Goal: Information Seeking & Learning: Learn about a topic

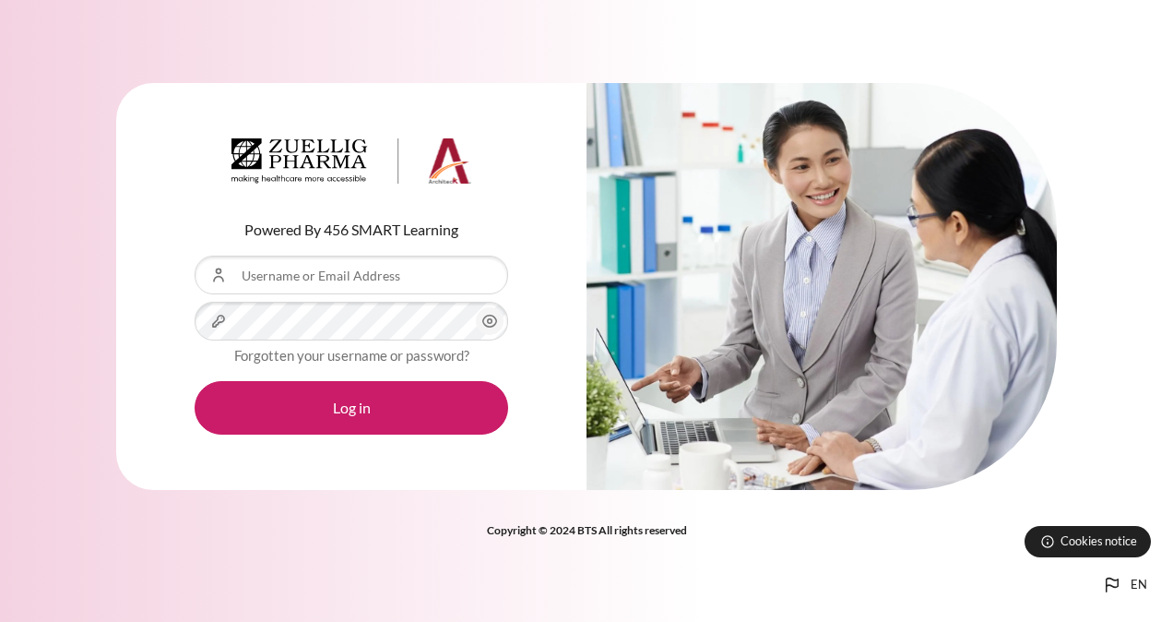
type input "ㄠ"
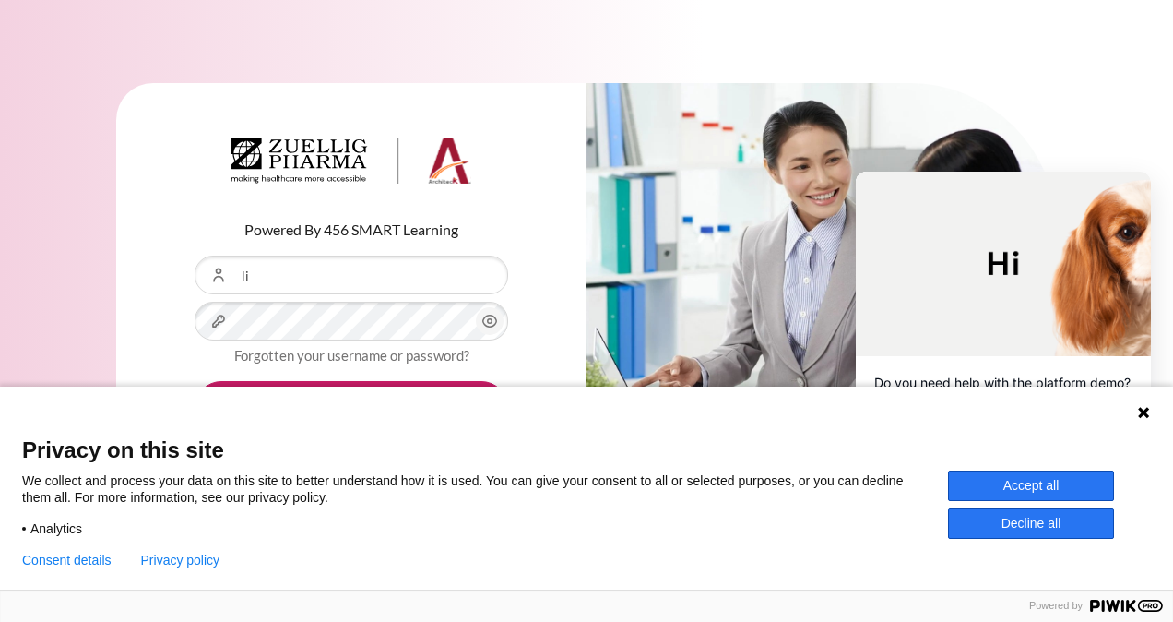
type input "[EMAIL_ADDRESS][DOMAIN_NAME]"
click at [465, 431] on div "Language 1 Language 2 Language 3" at bounding box center [586, 409] width 1173 height 46
click at [1074, 484] on button "Accept all" at bounding box center [1031, 485] width 166 height 30
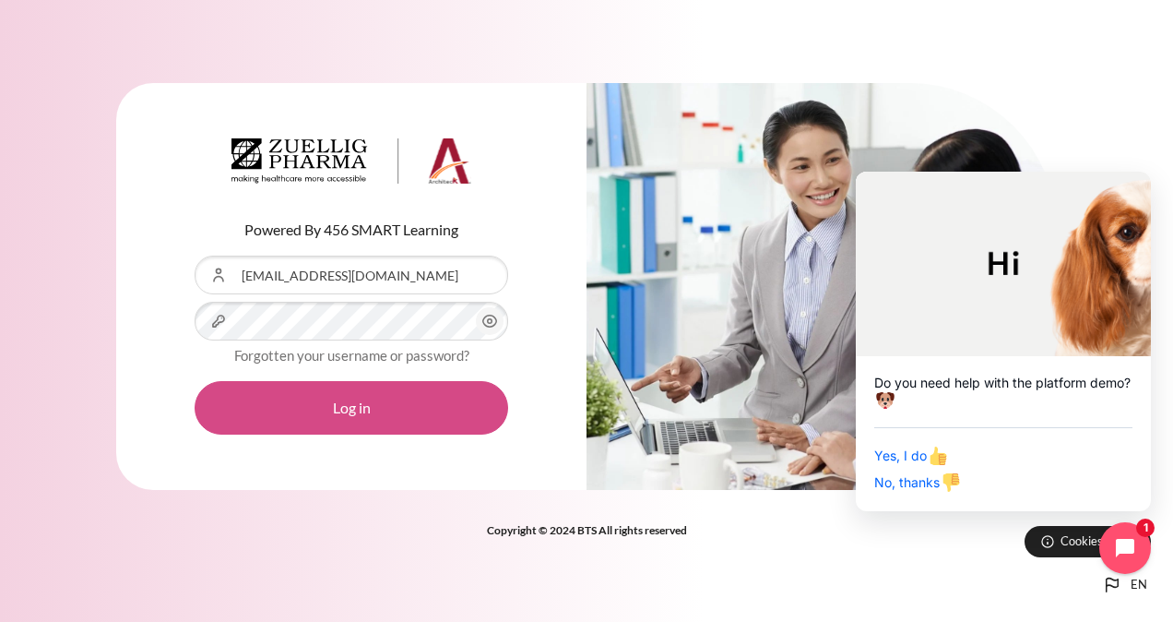
click at [401, 422] on button "Log in" at bounding box center [352, 407] width 314 height 53
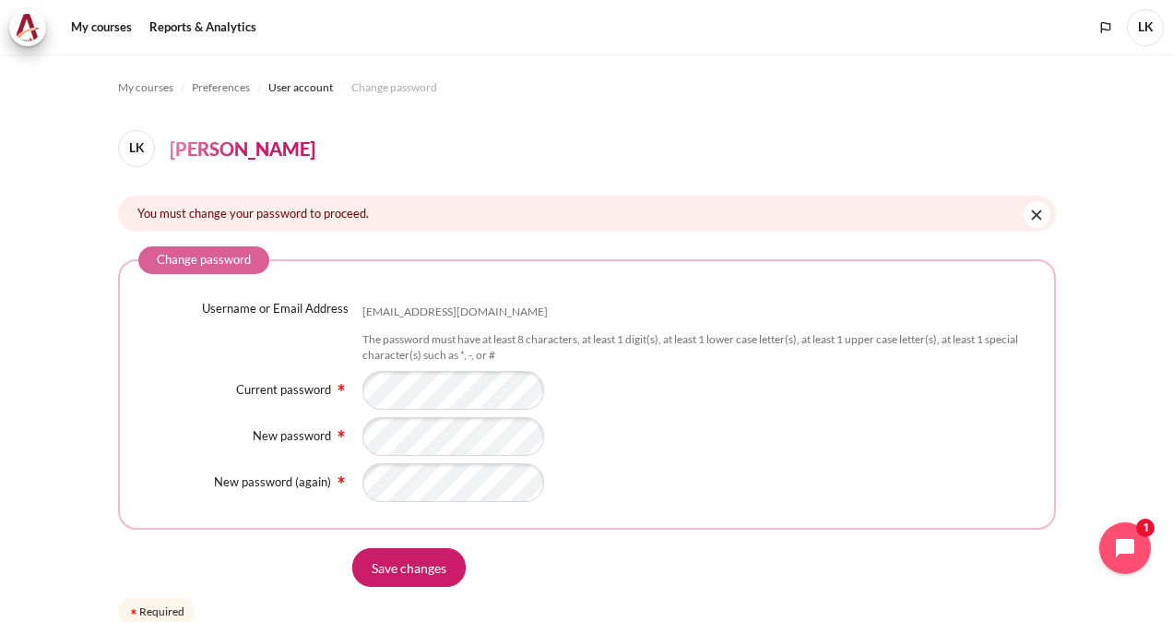
click at [754, 433] on div "Content" at bounding box center [698, 436] width 673 height 39
click at [399, 575] on input "Save changes" at bounding box center [408, 567] width 113 height 39
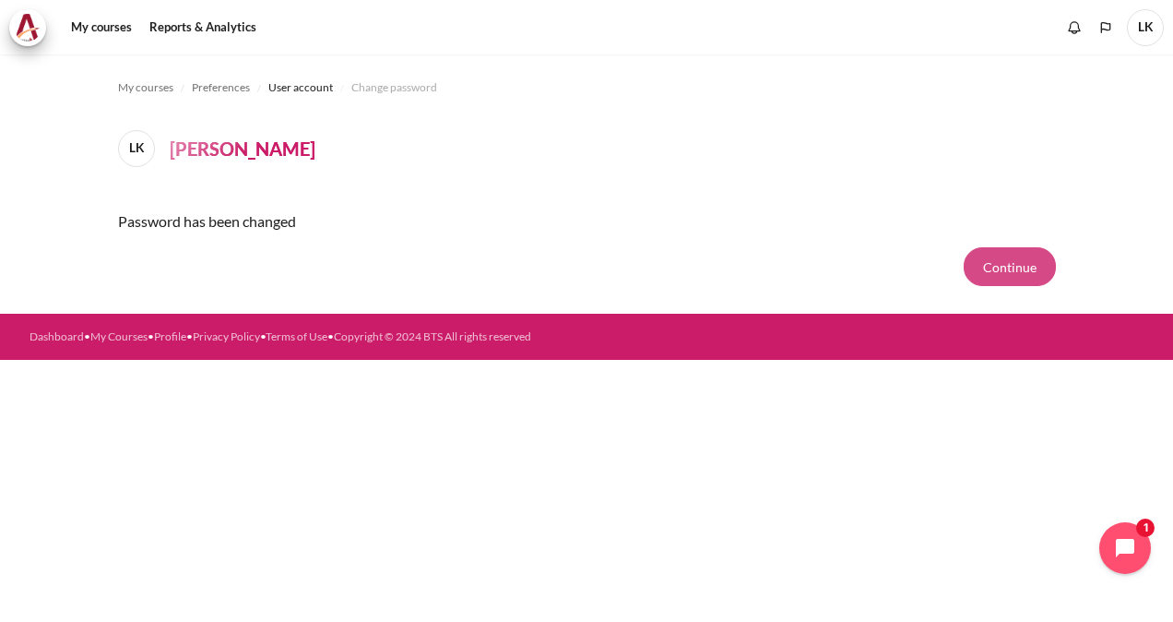
click at [1022, 266] on button "Continue" at bounding box center [1010, 266] width 92 height 39
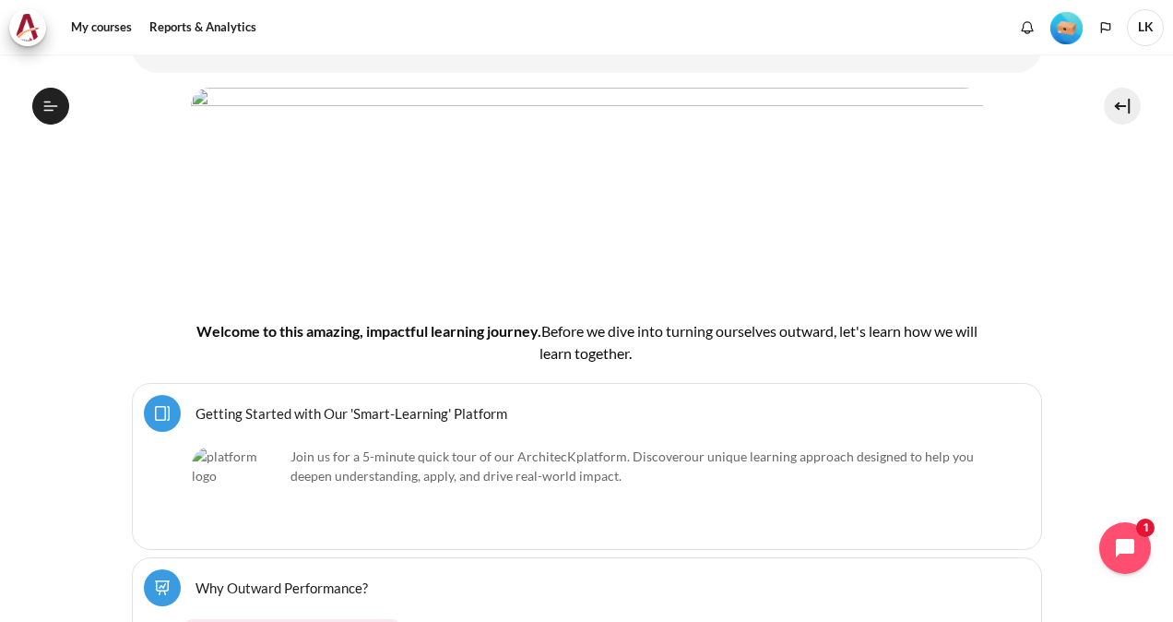
scroll to position [369, 0]
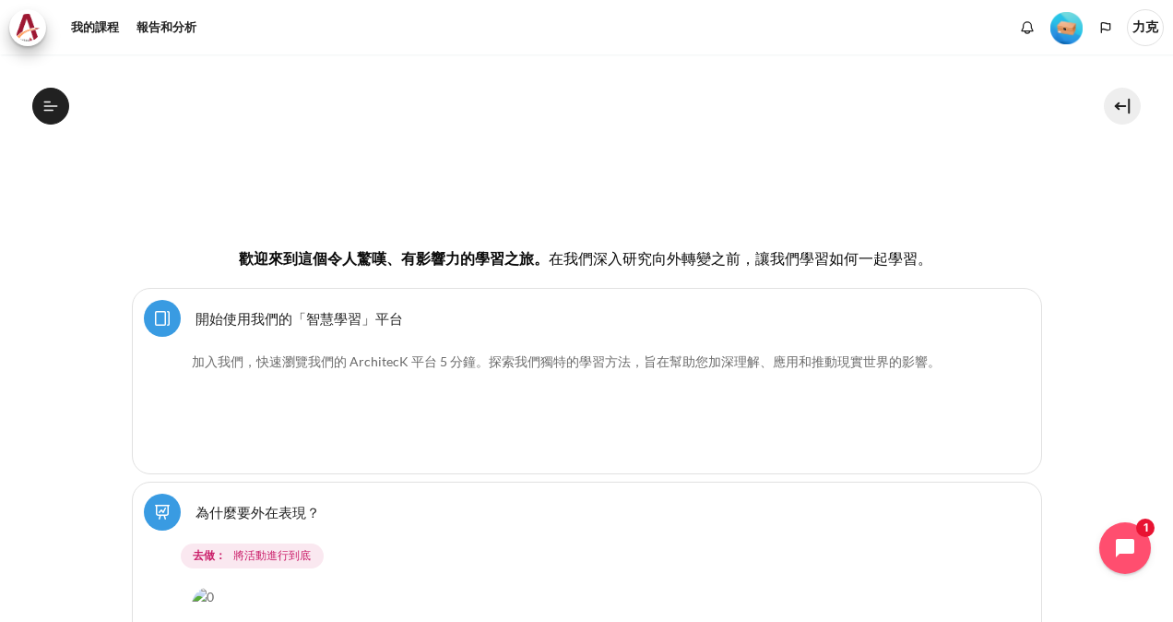
scroll to position [369, 0]
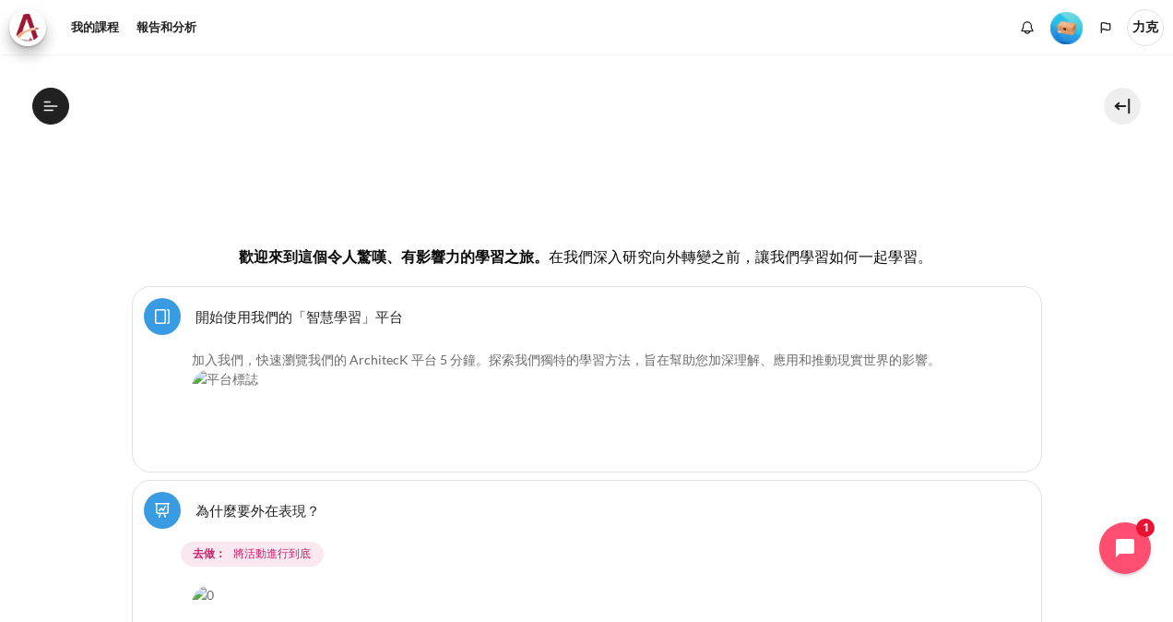
click at [262, 386] on img "內容" at bounding box center [238, 414] width 92 height 91
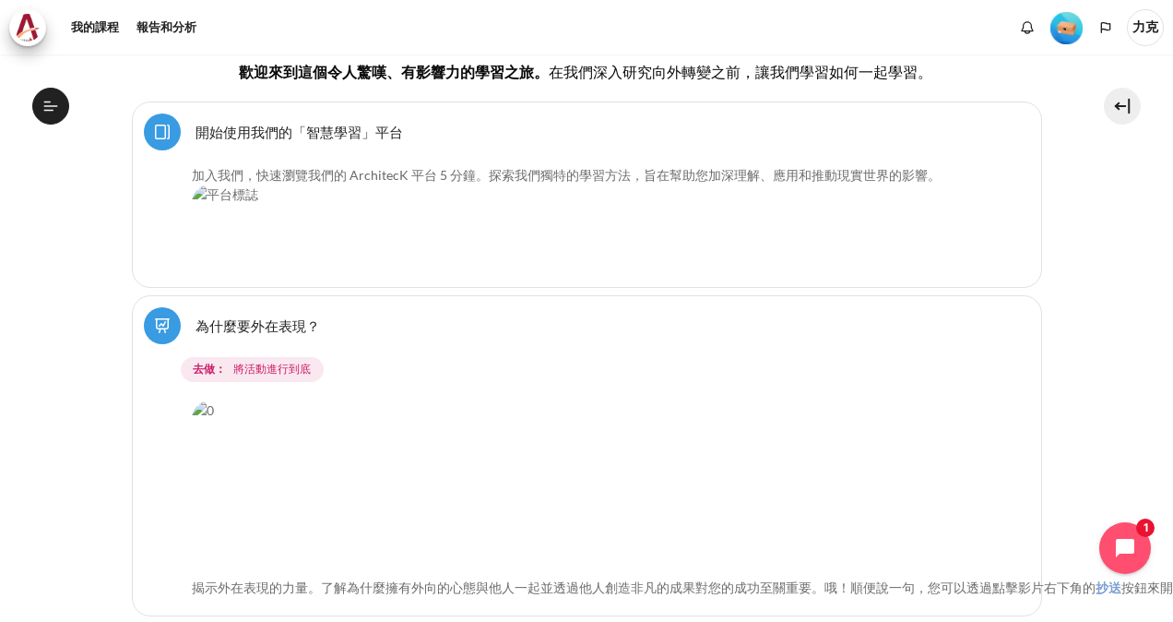
click at [633, 430] on img "內容" at bounding box center [728, 484] width 1073 height 168
click at [310, 415] on img "內容" at bounding box center [728, 484] width 1073 height 168
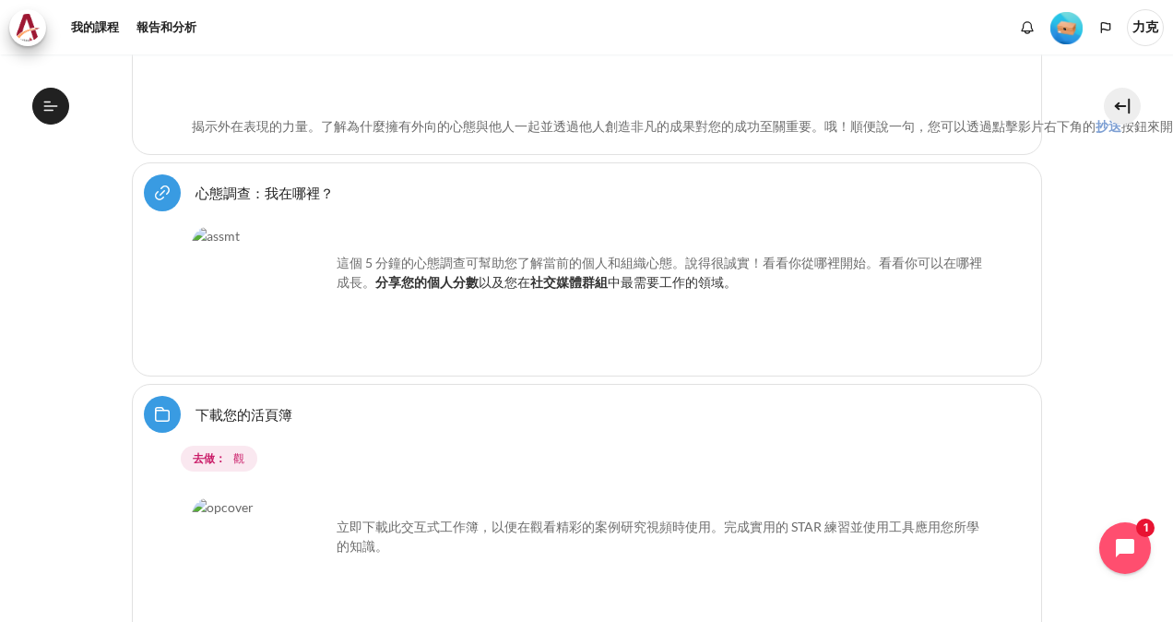
scroll to position [1107, 0]
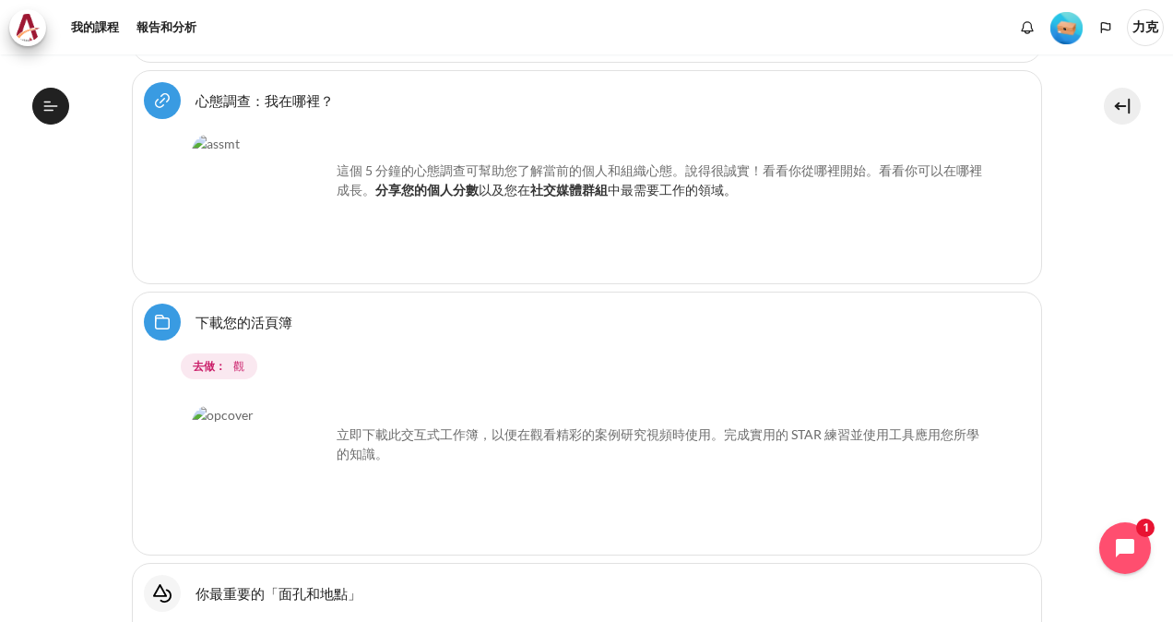
click at [244, 405] on img "內容" at bounding box center [261, 474] width 138 height 138
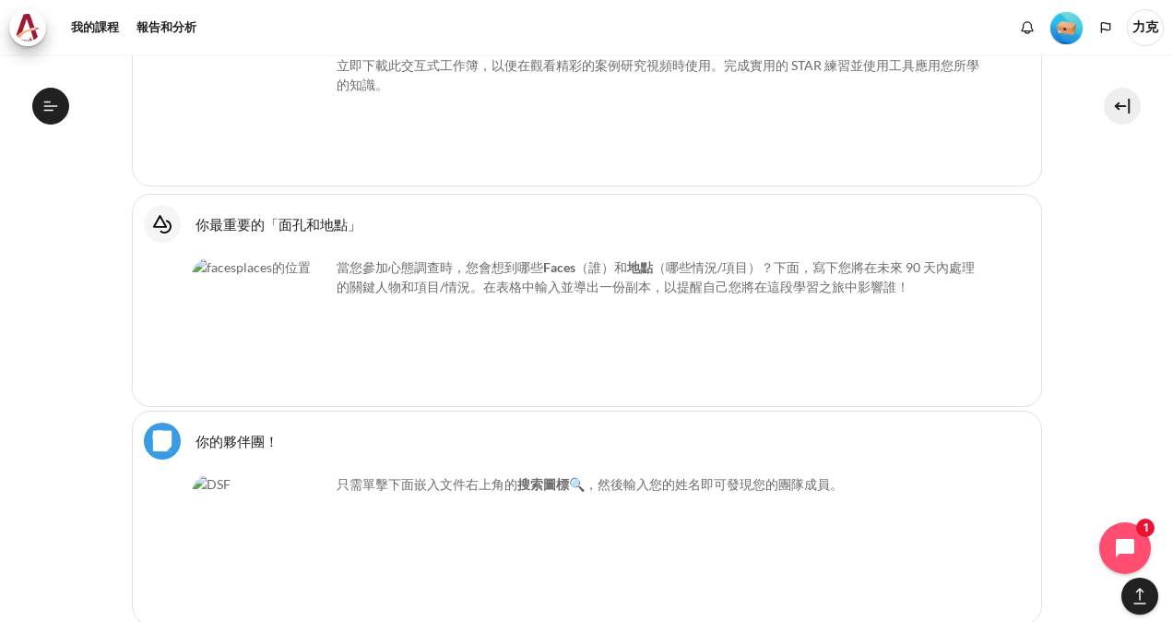
scroll to position [1568, 0]
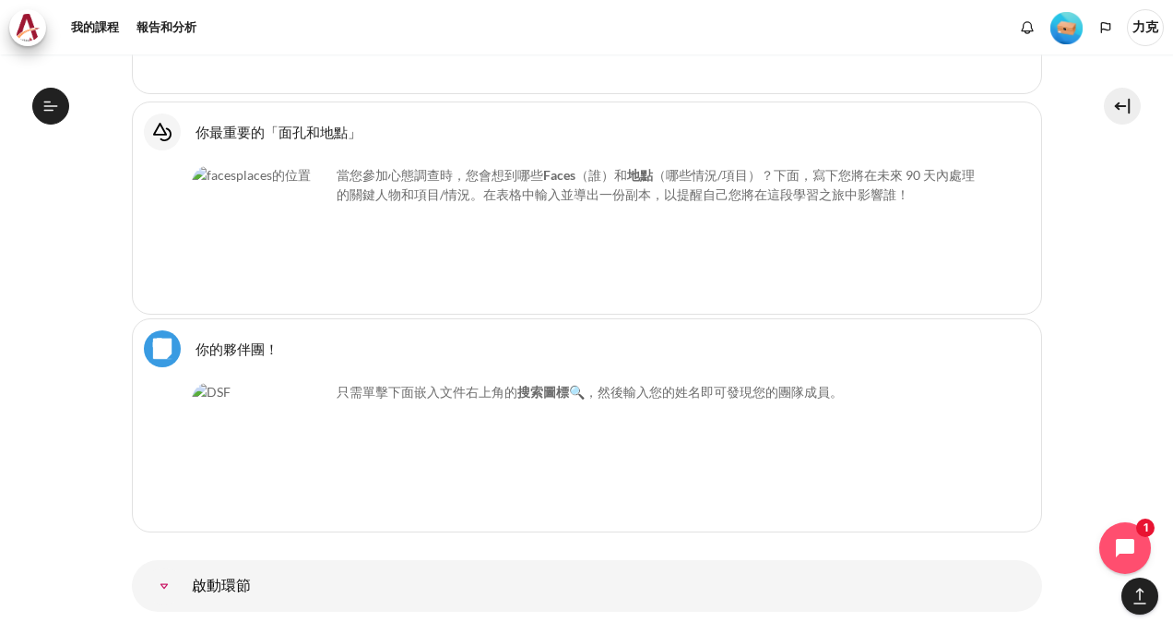
click at [271, 404] on img "內容" at bounding box center [261, 451] width 138 height 138
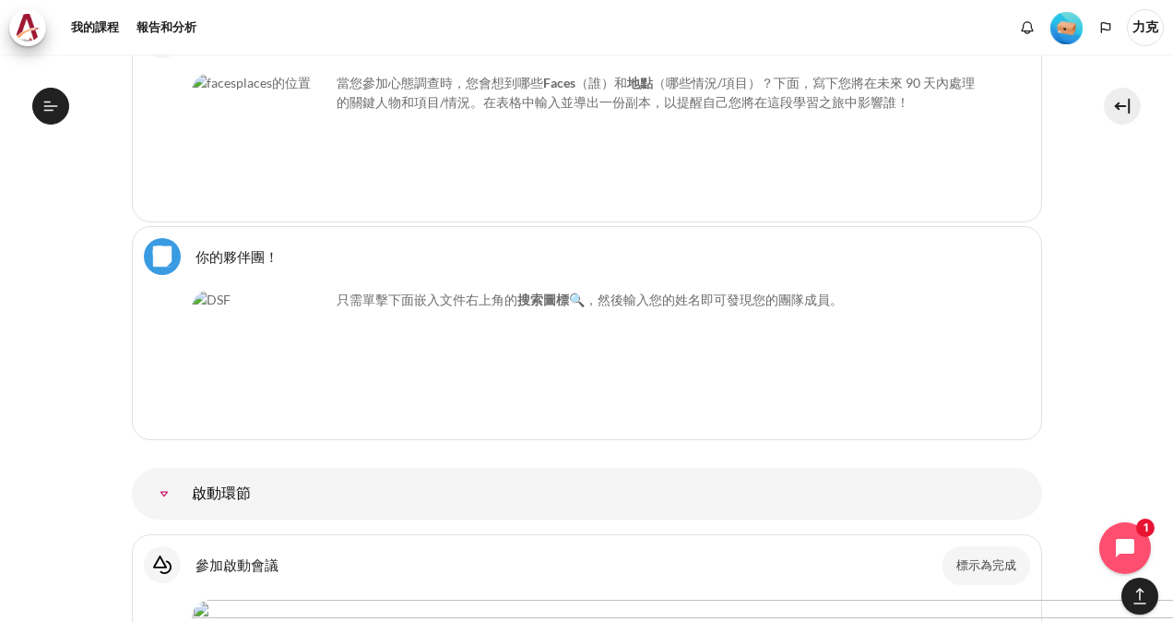
click at [183, 475] on link "啟動環節" at bounding box center [164, 493] width 37 height 37
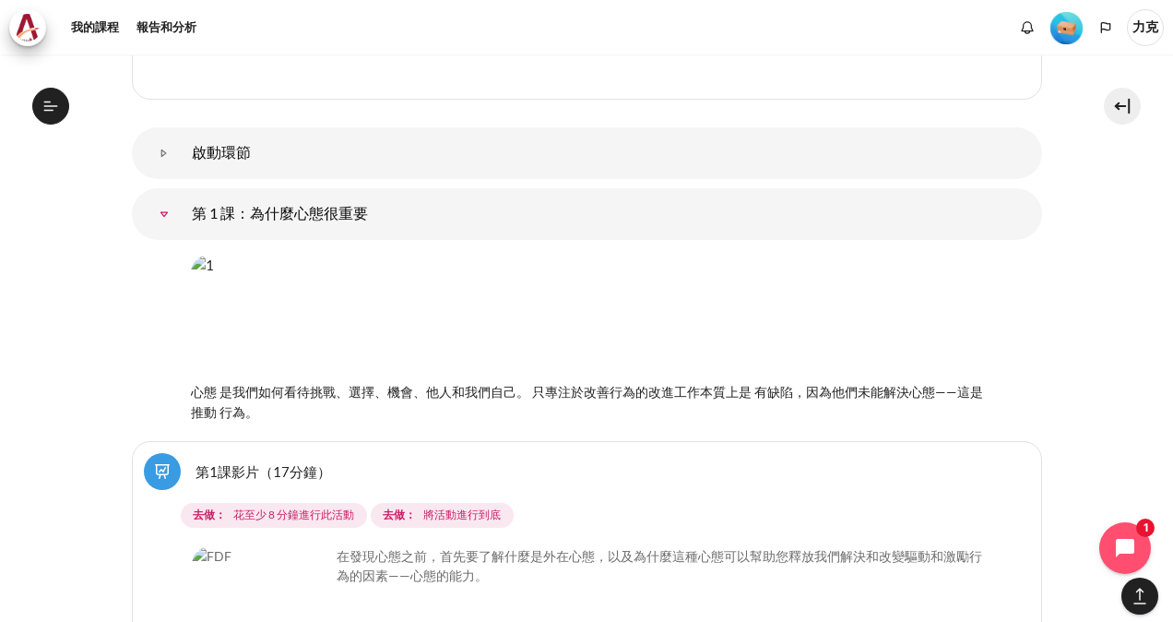
scroll to position [2029, 0]
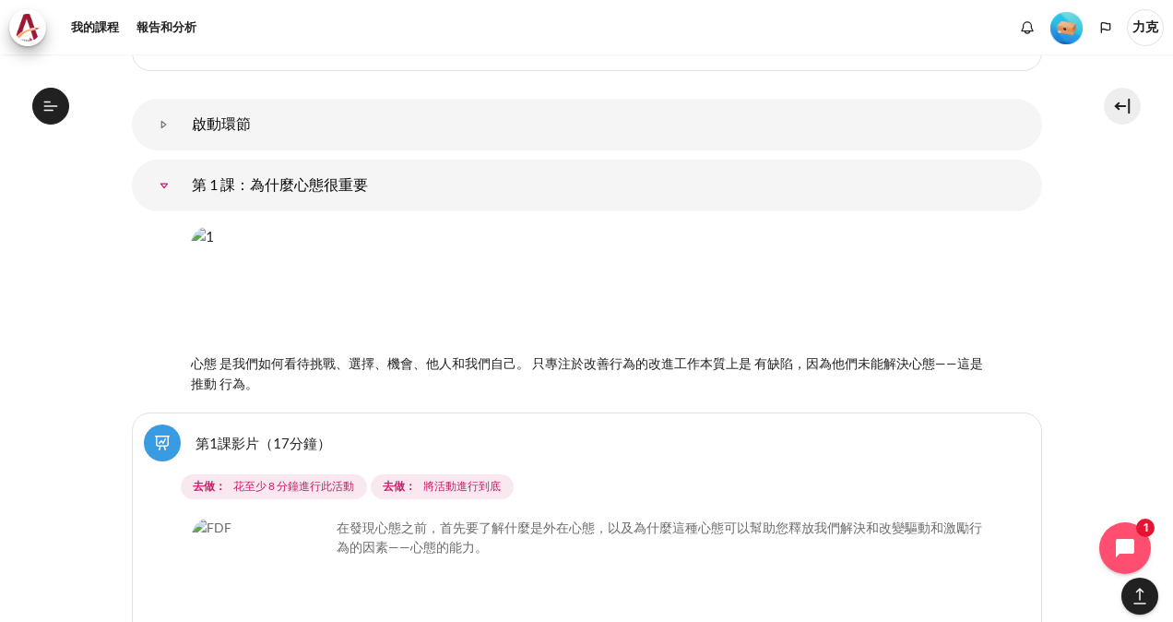
click at [297, 543] on img "內容" at bounding box center [261, 586] width 138 height 138
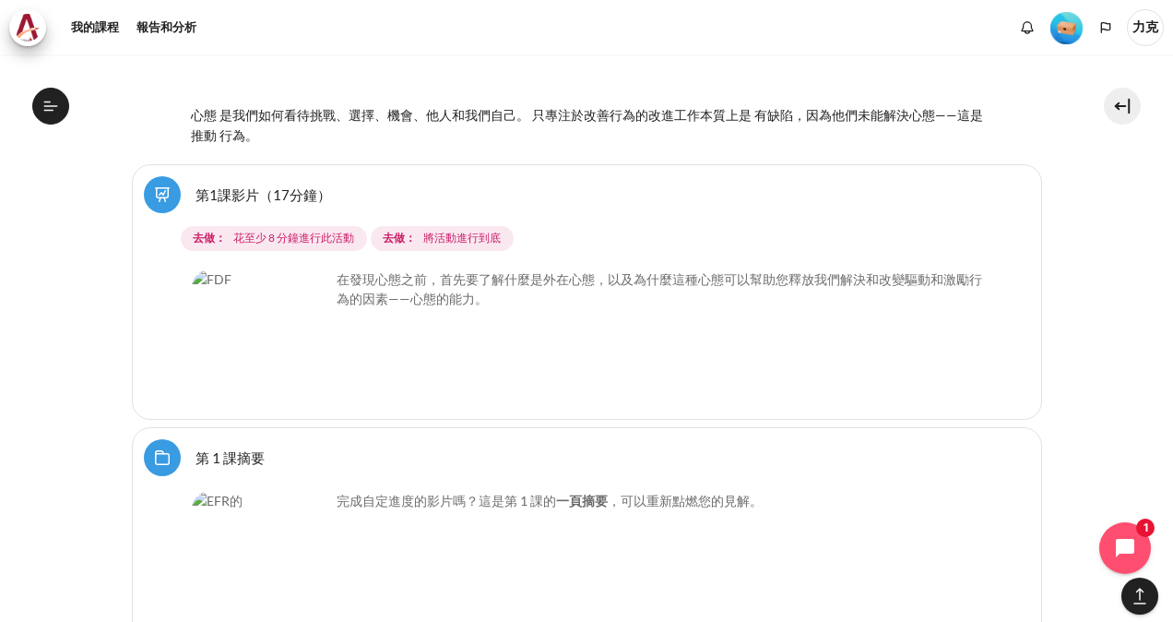
scroll to position [2306, 0]
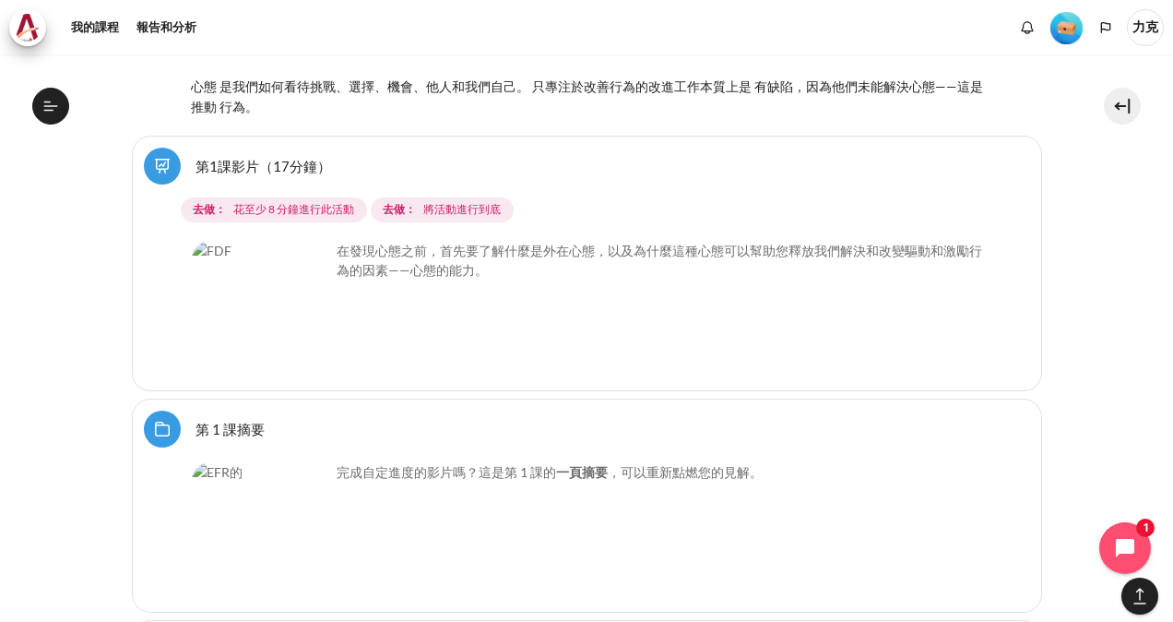
click at [223, 468] on img "內容" at bounding box center [261, 531] width 138 height 138
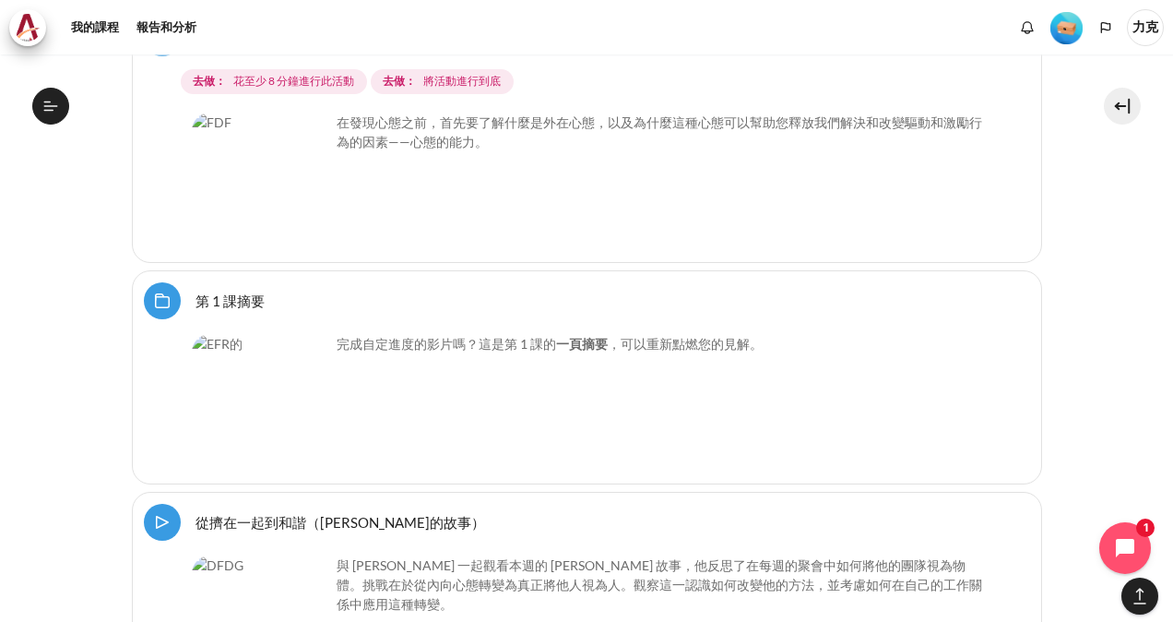
scroll to position [2490, 0]
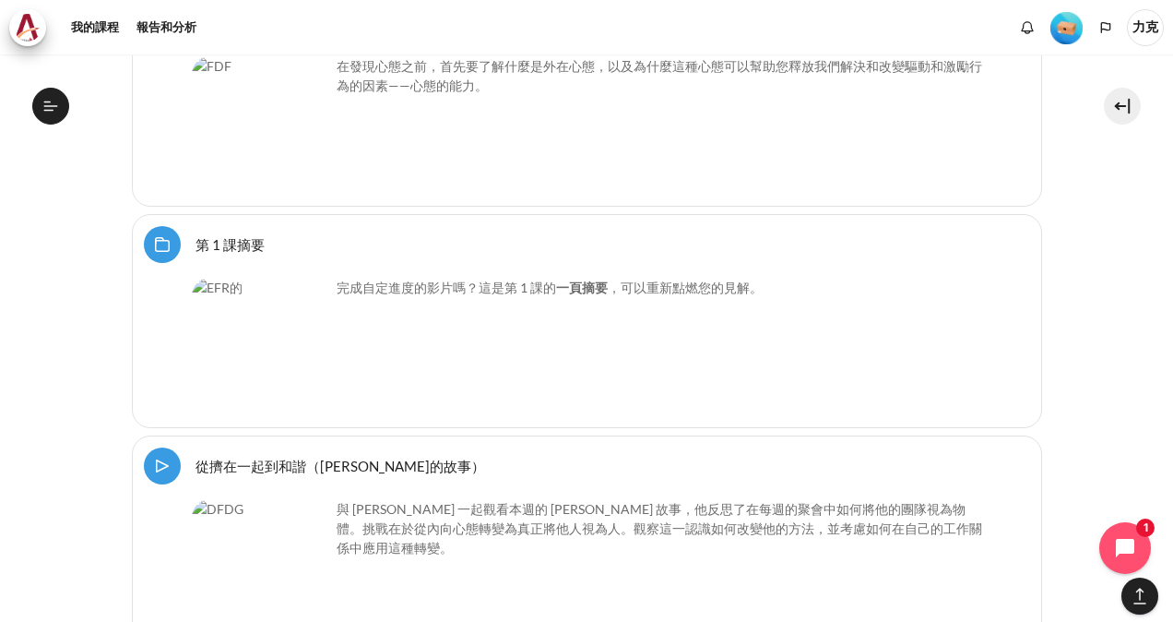
click at [277, 499] on img "內容" at bounding box center [261, 568] width 138 height 138
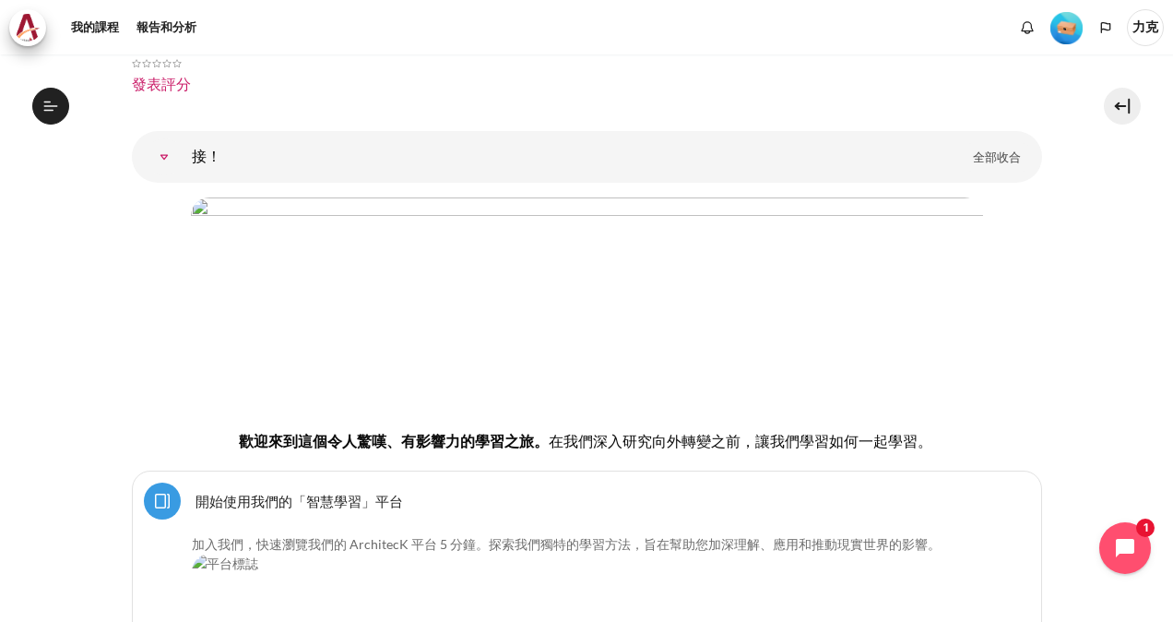
scroll to position [0, 0]
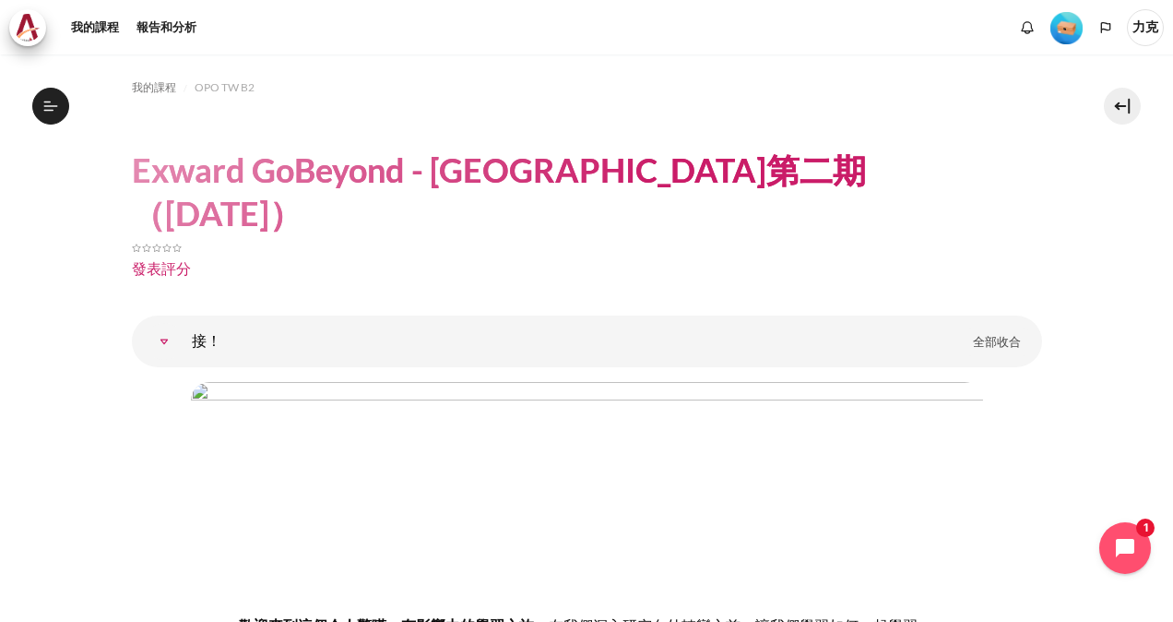
click at [167, 323] on link "接！" at bounding box center [164, 341] width 37 height 37
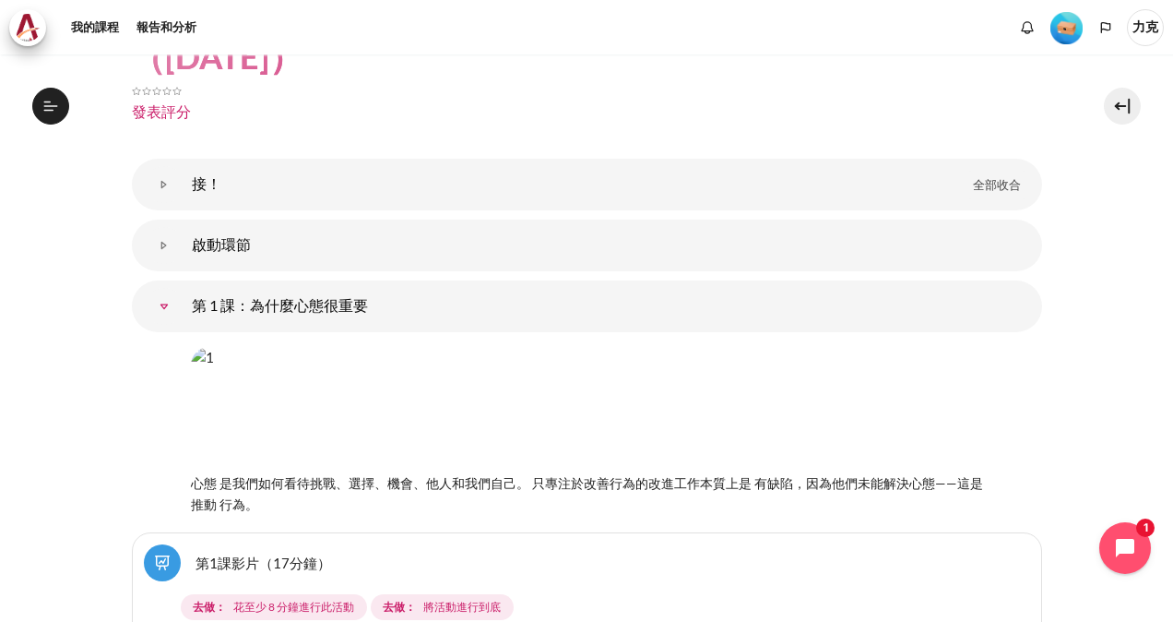
scroll to position [184, 0]
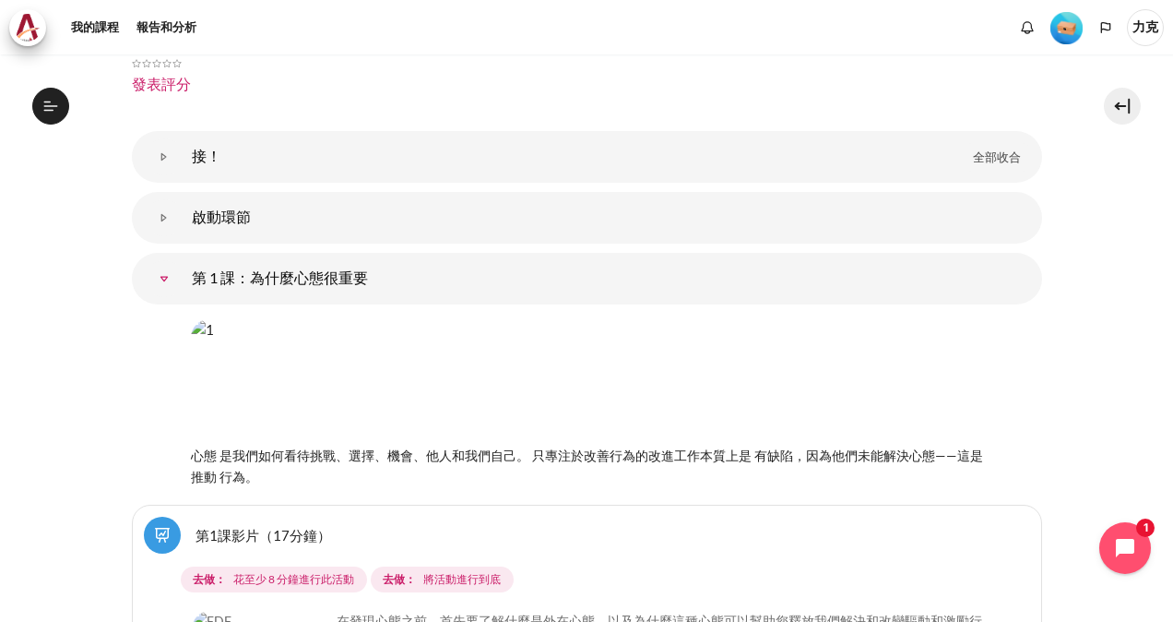
click at [196, 526] on link "第1課影片（17分鐘）" at bounding box center [264, 535] width 136 height 18
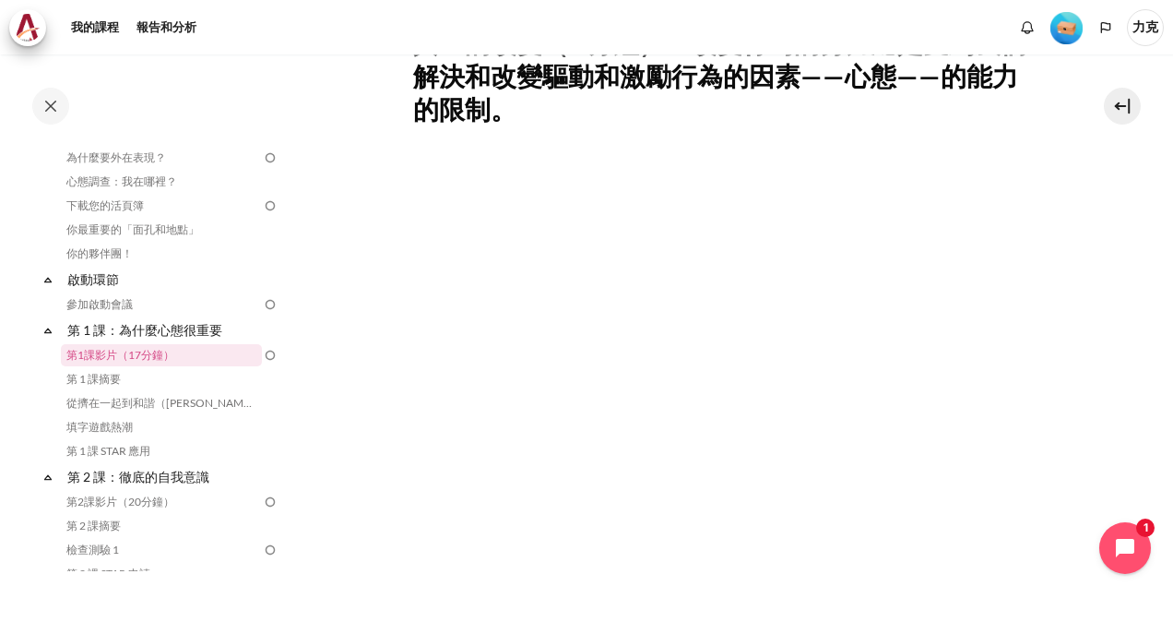
scroll to position [461, 0]
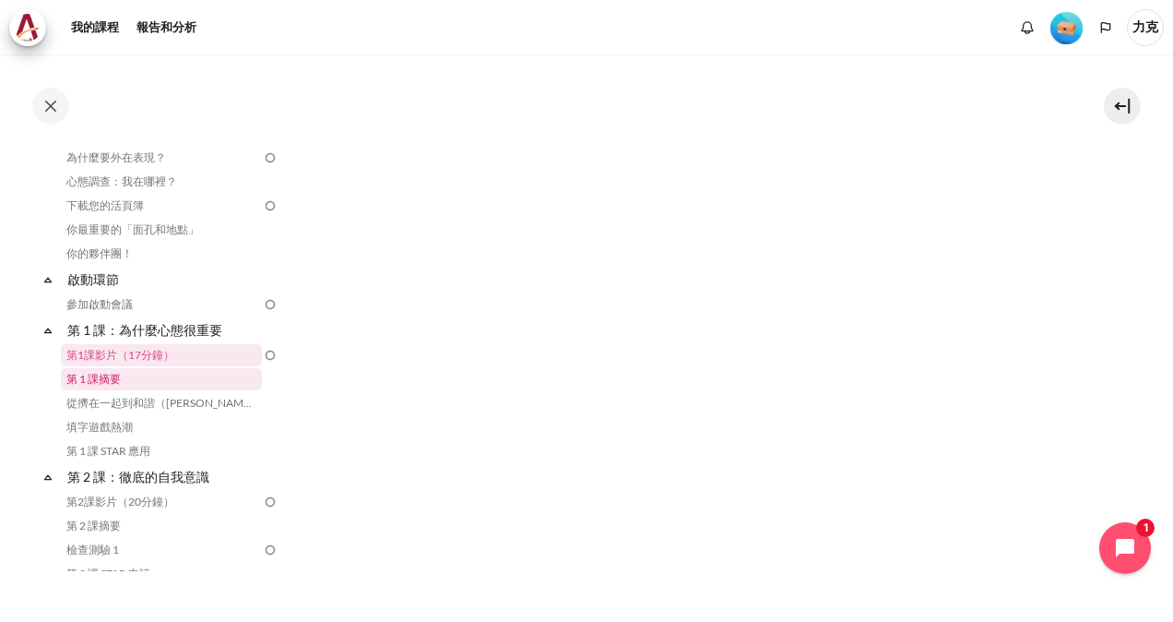
click at [104, 379] on link "第 1 課摘要" at bounding box center [161, 379] width 201 height 22
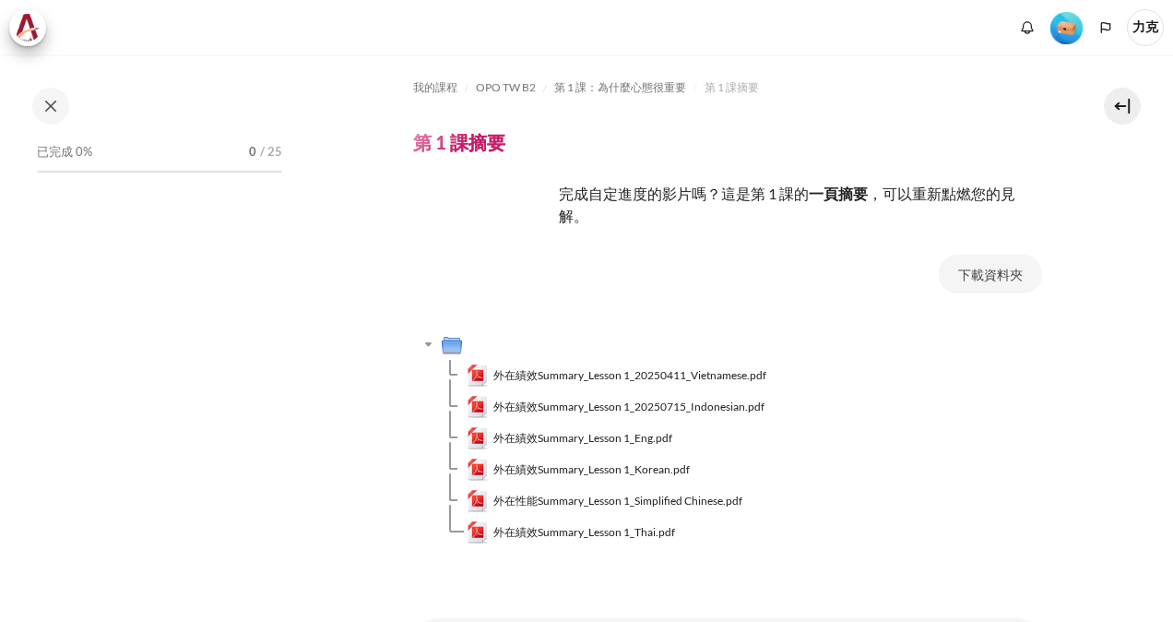
scroll to position [122, 0]
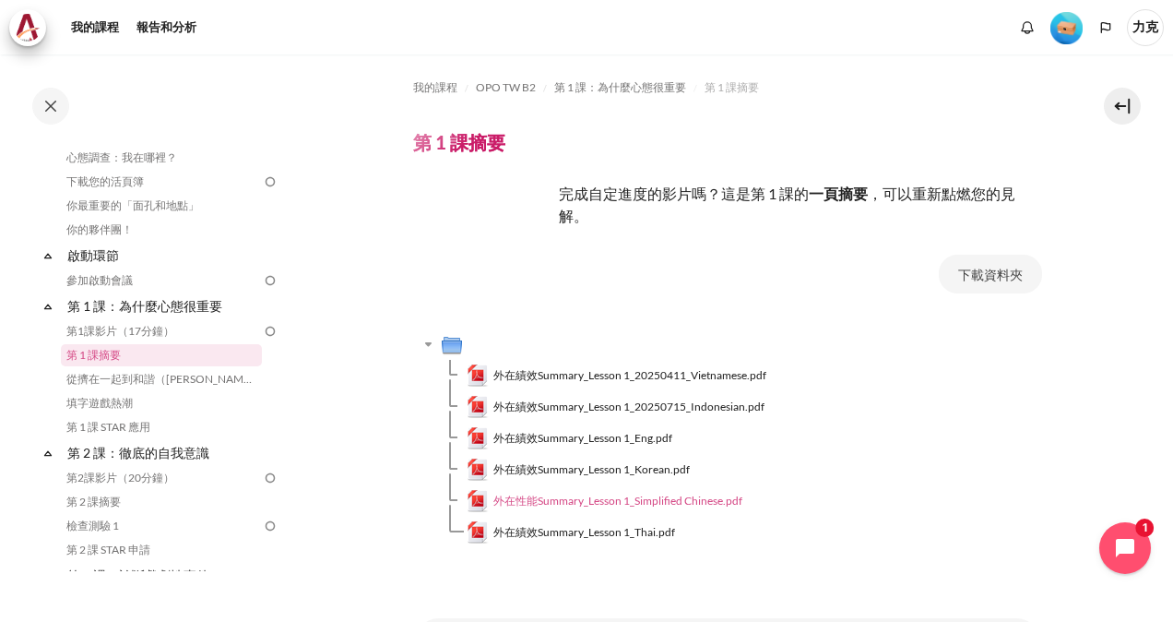
click at [574, 500] on span "外在性能Summary_Lesson 1_Simplified Chinese.pdf" at bounding box center [617, 500] width 249 height 17
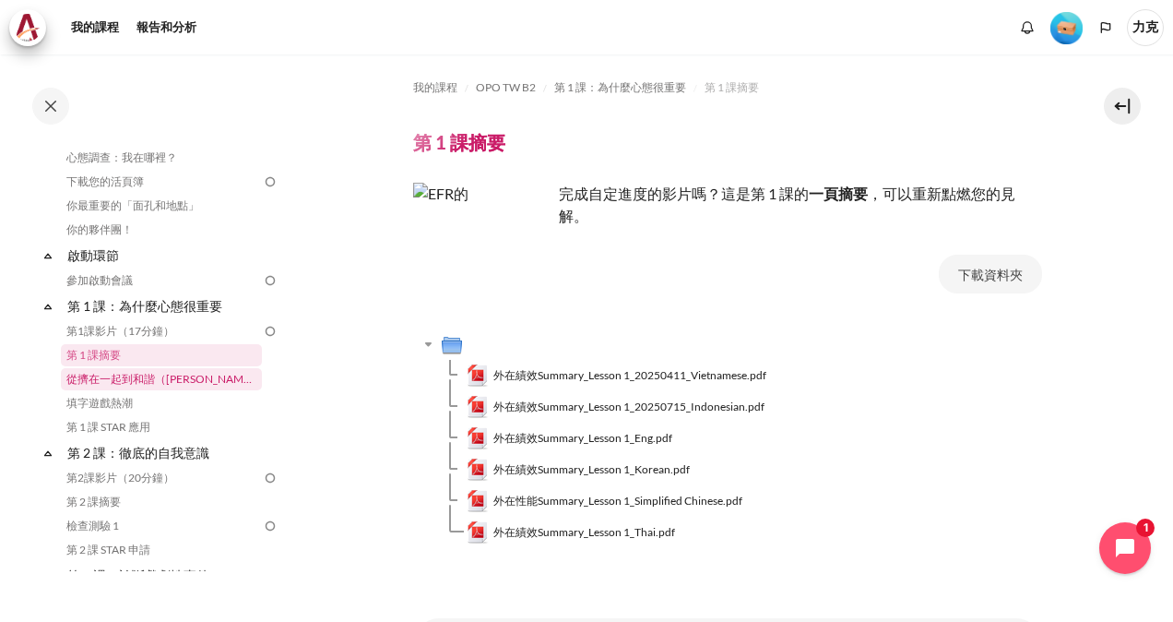
click at [192, 380] on link "從擠在一起到和諧（[PERSON_NAME]的故事）" at bounding box center [161, 379] width 201 height 22
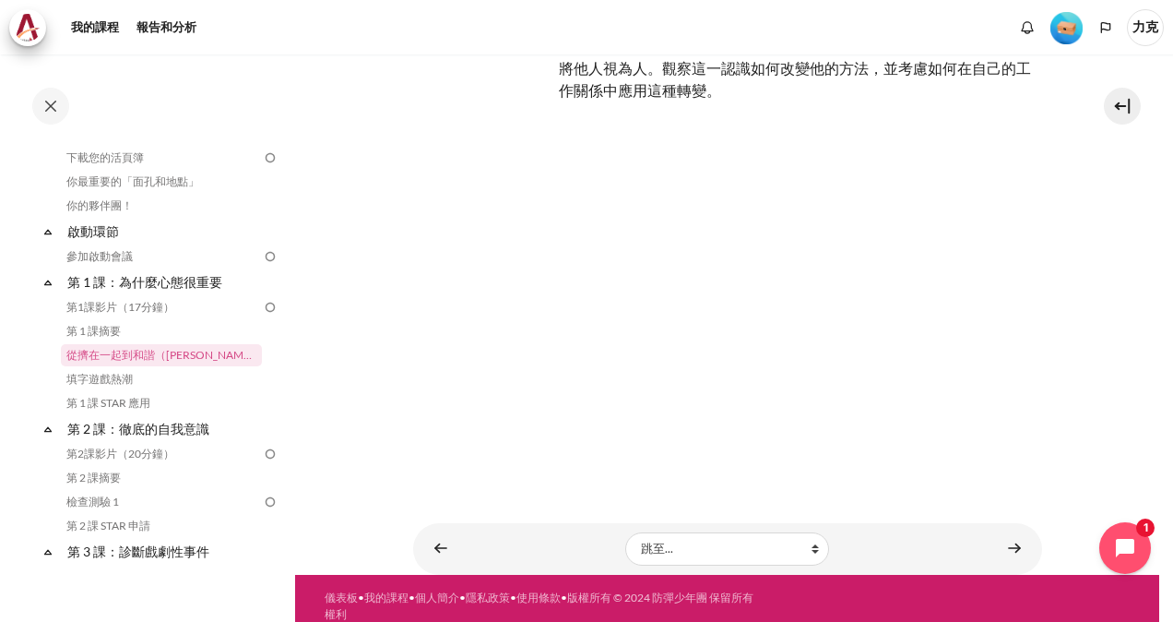
scroll to position [179, 0]
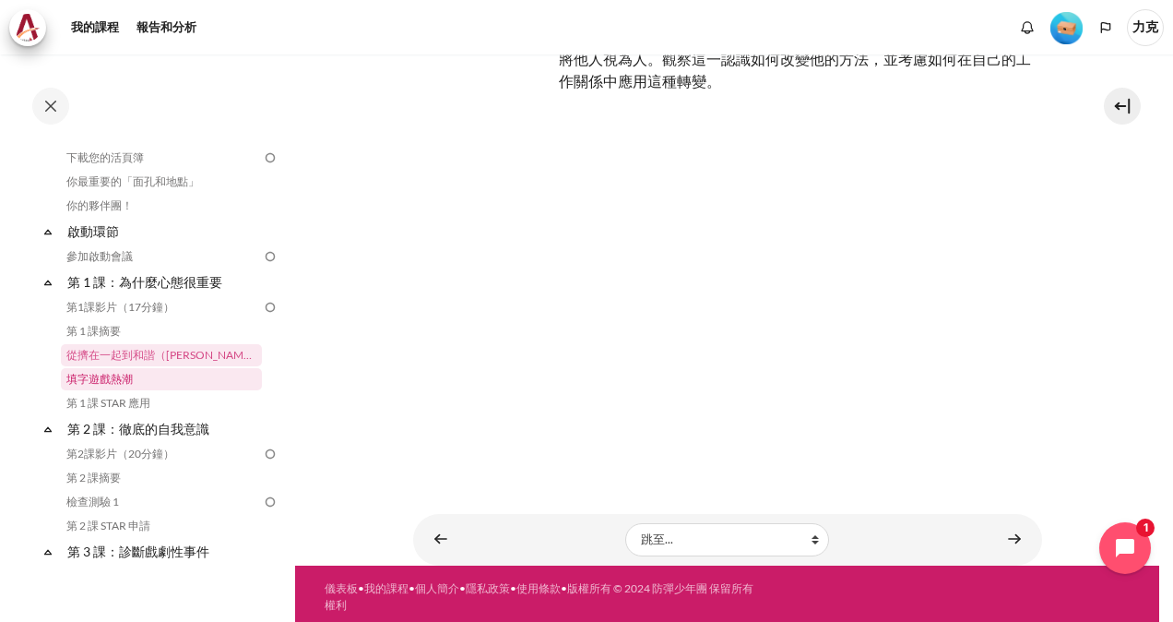
click at [89, 383] on link "填字遊戲熱潮" at bounding box center [161, 379] width 201 height 22
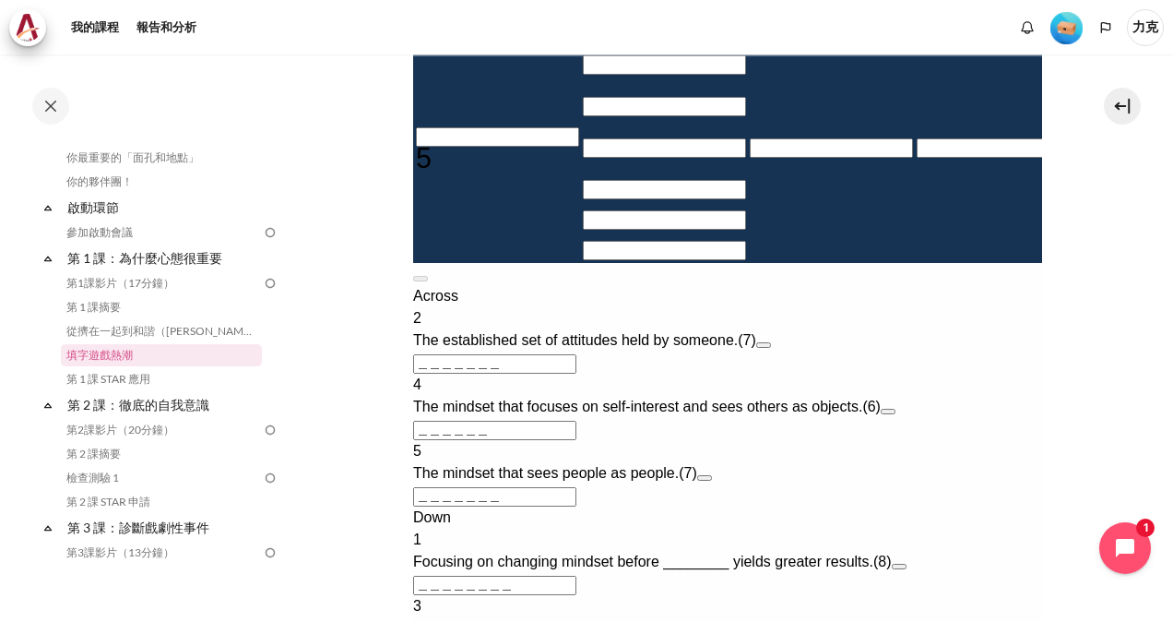
scroll to position [738, 0]
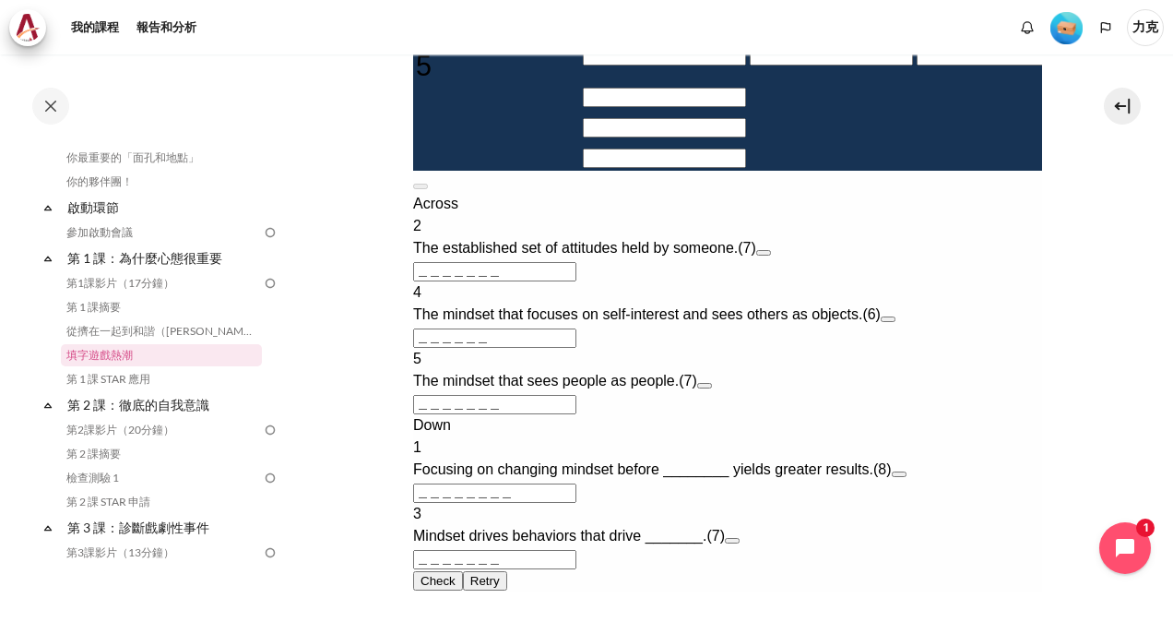
click at [770, 255] on button "Open extra clue for 2 Across. The established set of attitudes held by someone." at bounding box center [762, 253] width 15 height 6
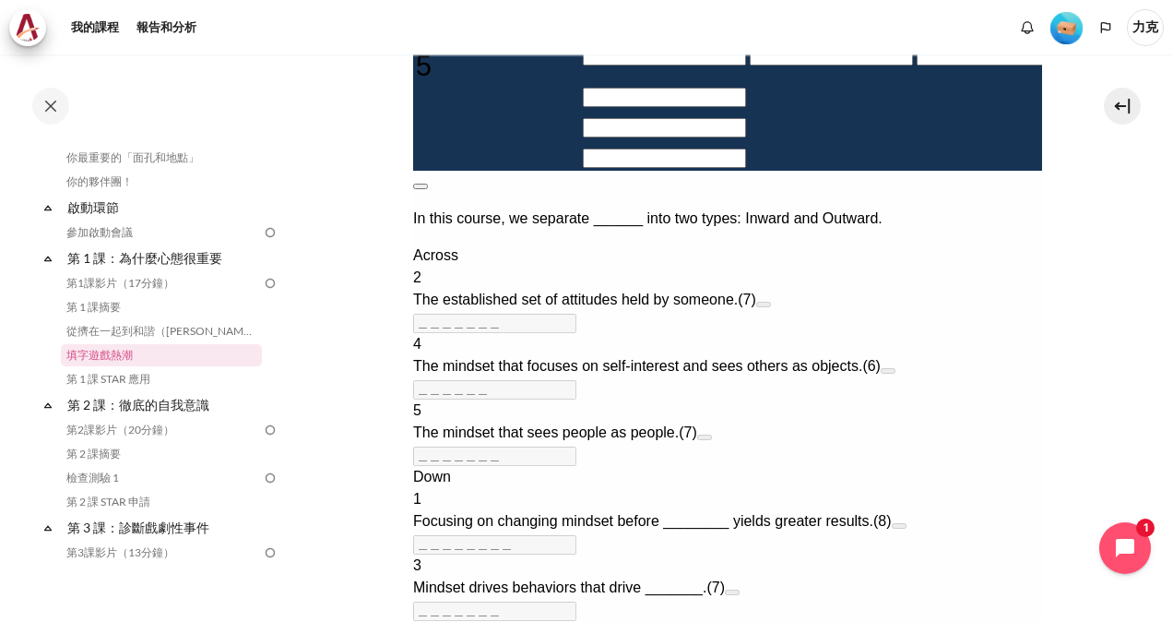
click at [427, 184] on button at bounding box center [419, 187] width 15 height 6
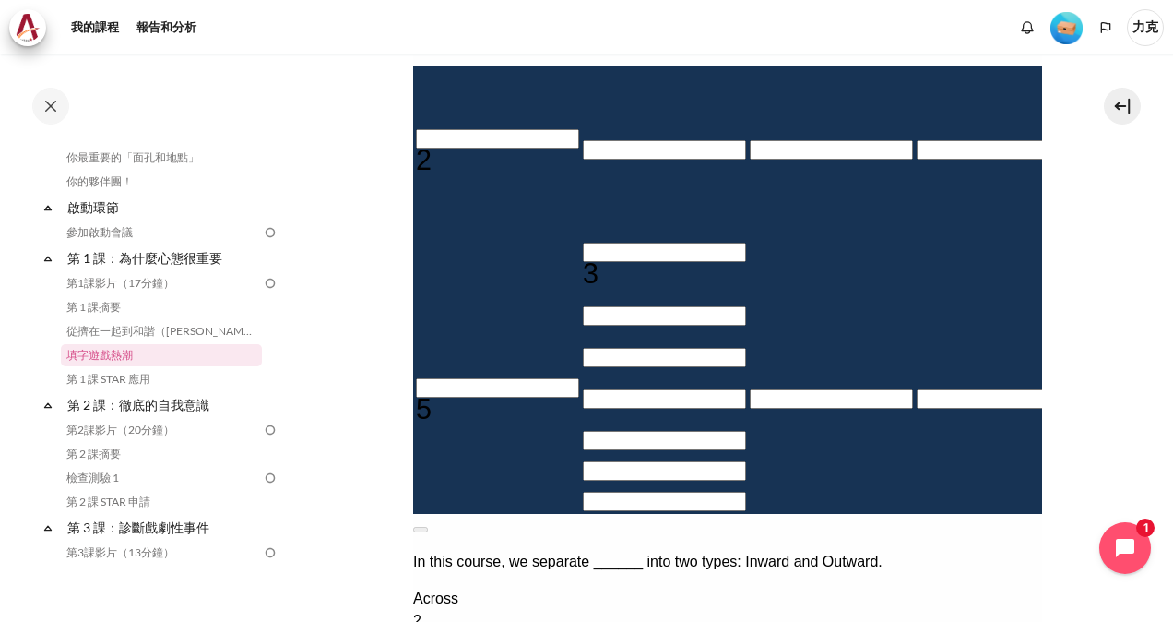
scroll to position [369, 0]
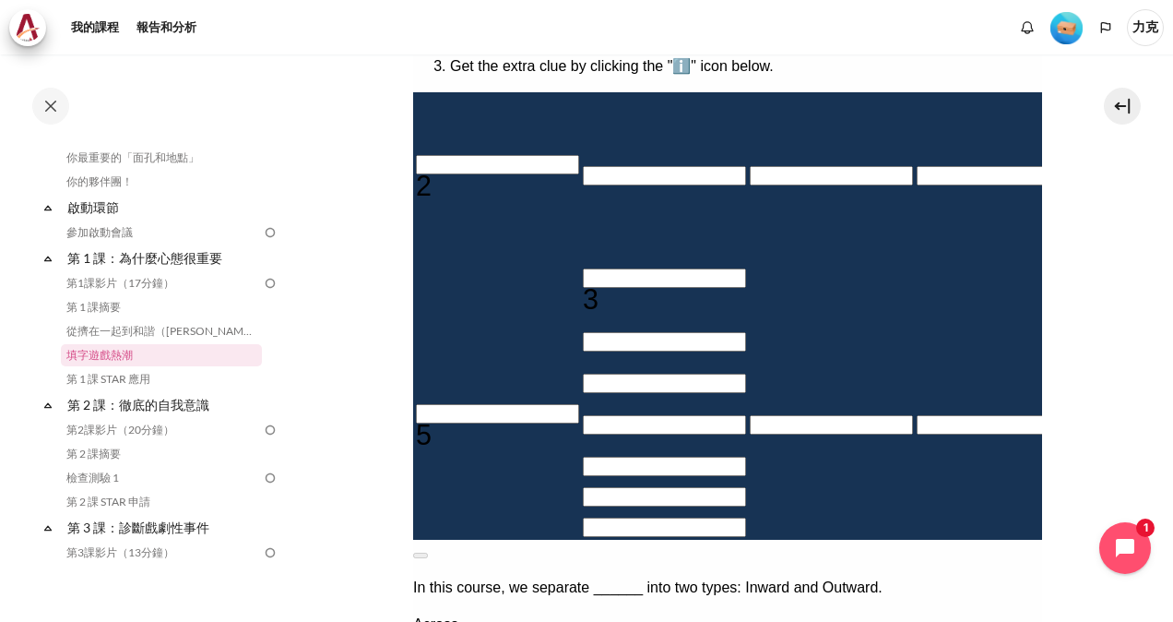
drag, startPoint x: 439, startPoint y: 184, endPoint x: 455, endPoint y: 187, distance: 16.1
click at [439, 174] on input "Crossword grid. Use arrow keys to navigate and the keyboard to enter characters…" at bounding box center [496, 164] width 163 height 19
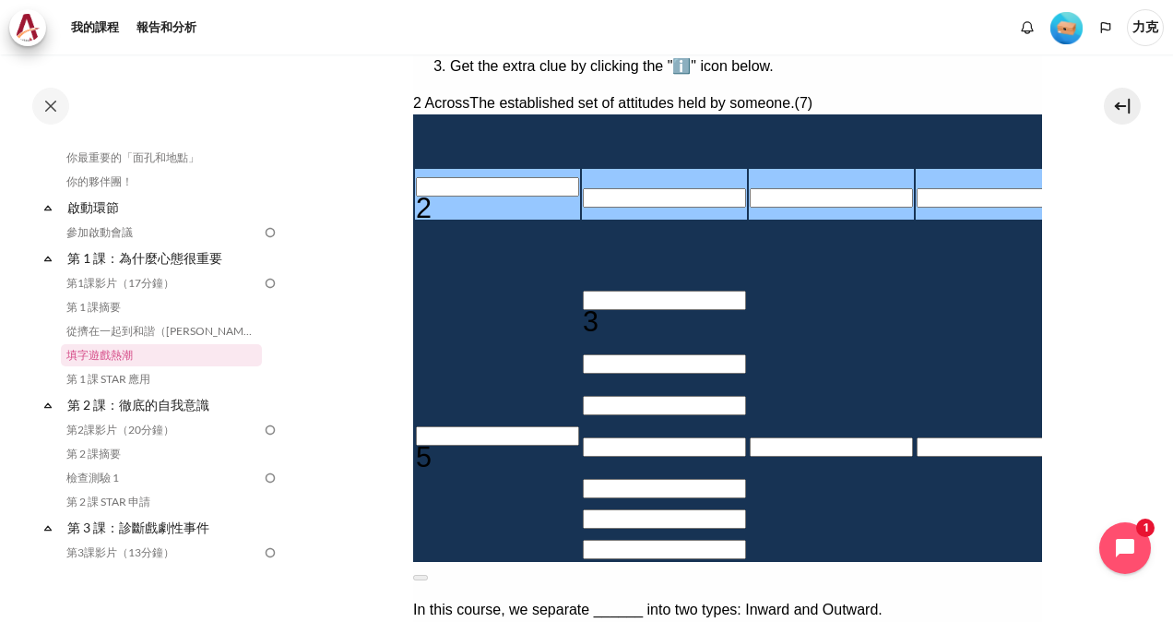
type input "M＿＿＿＿＿＿"
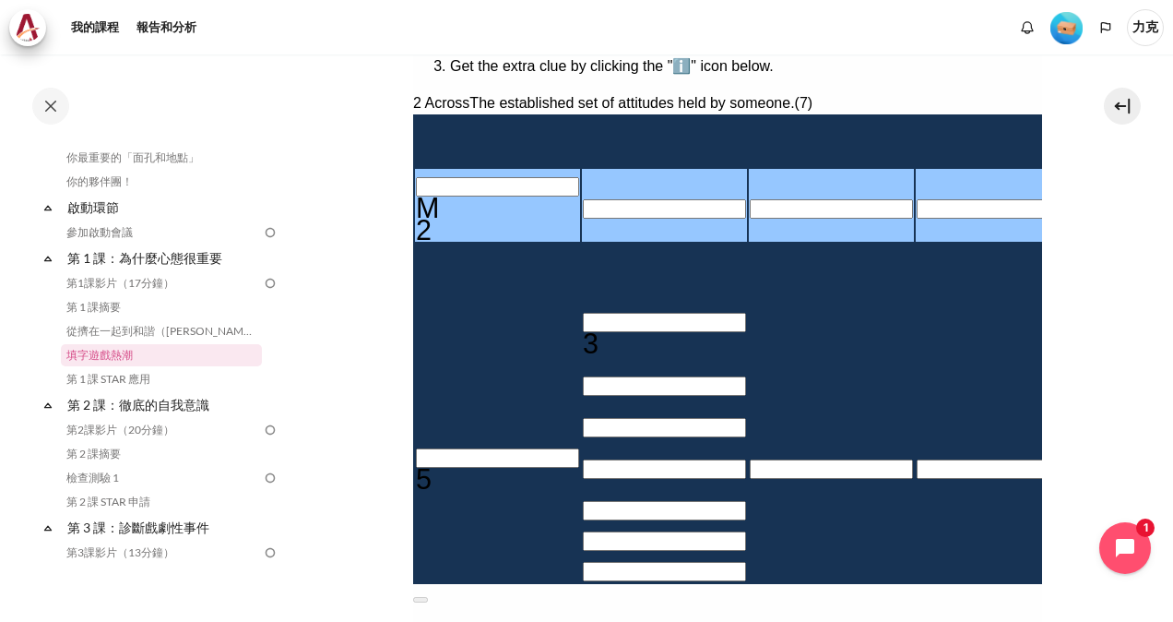
type input "MI＿＿＿＿＿"
type input "MIN＿＿＿＿"
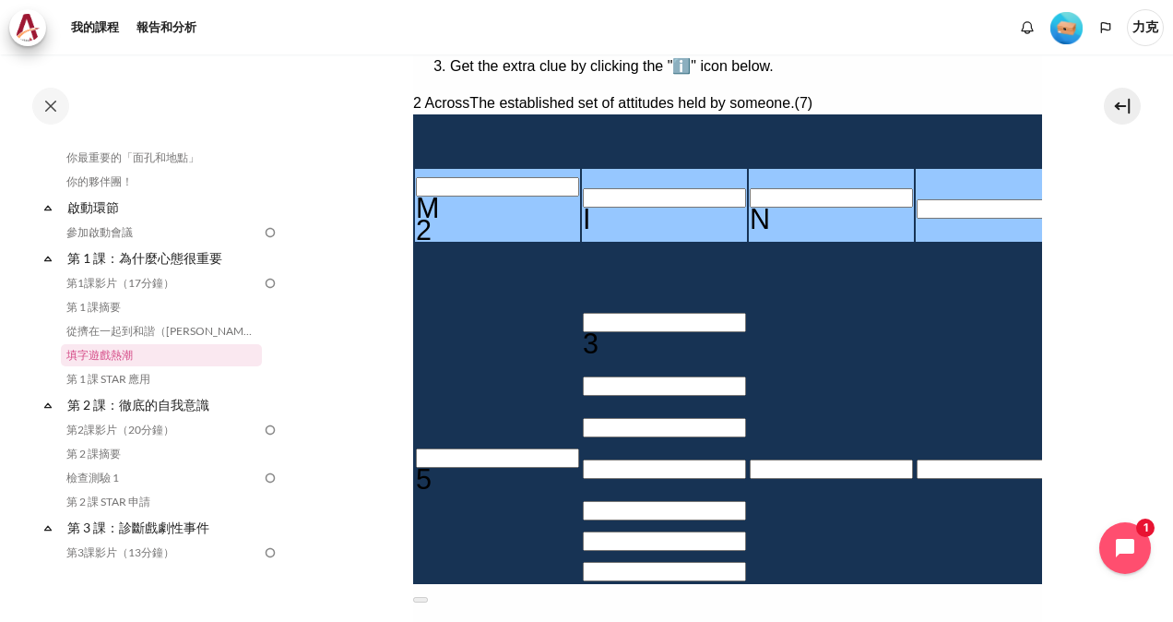
type input "MIND＿＿＿"
type input "MINDS＿＿"
type input "MINDSE＿"
type input "＿E＿＿＿＿＿＿"
type input "MINDSET"
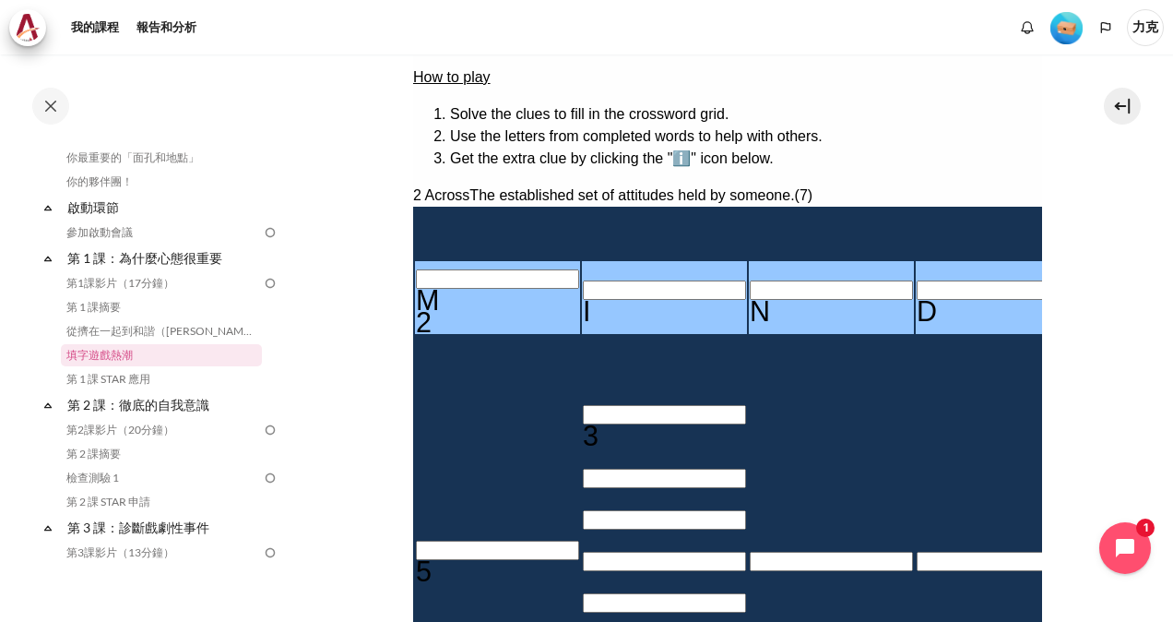
scroll to position [184, 0]
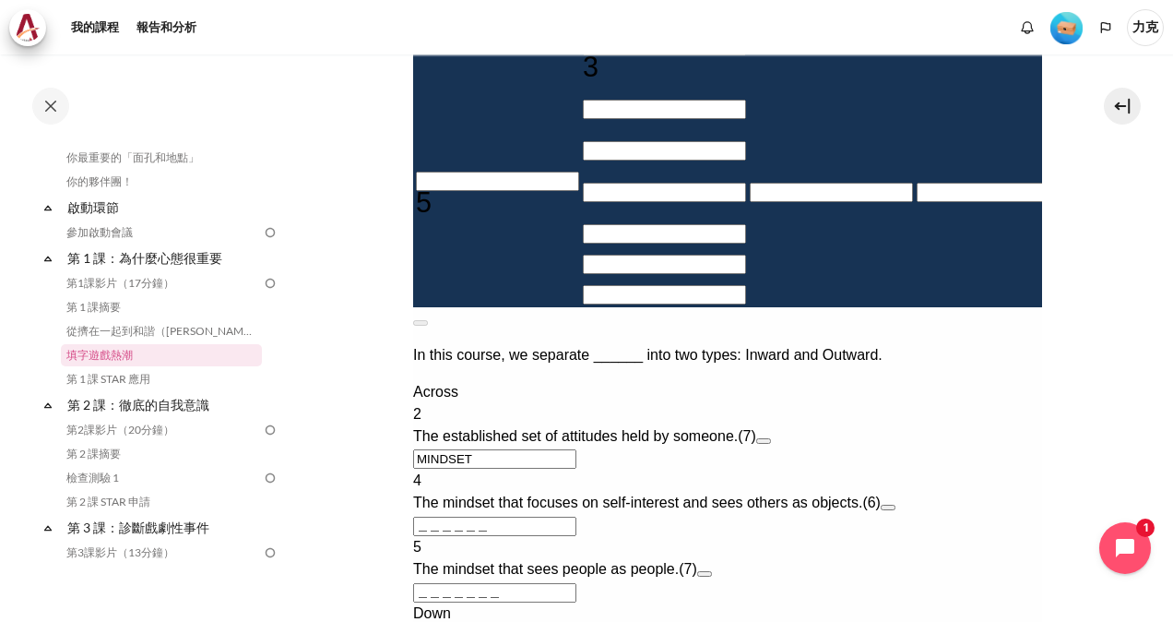
scroll to position [738, 0]
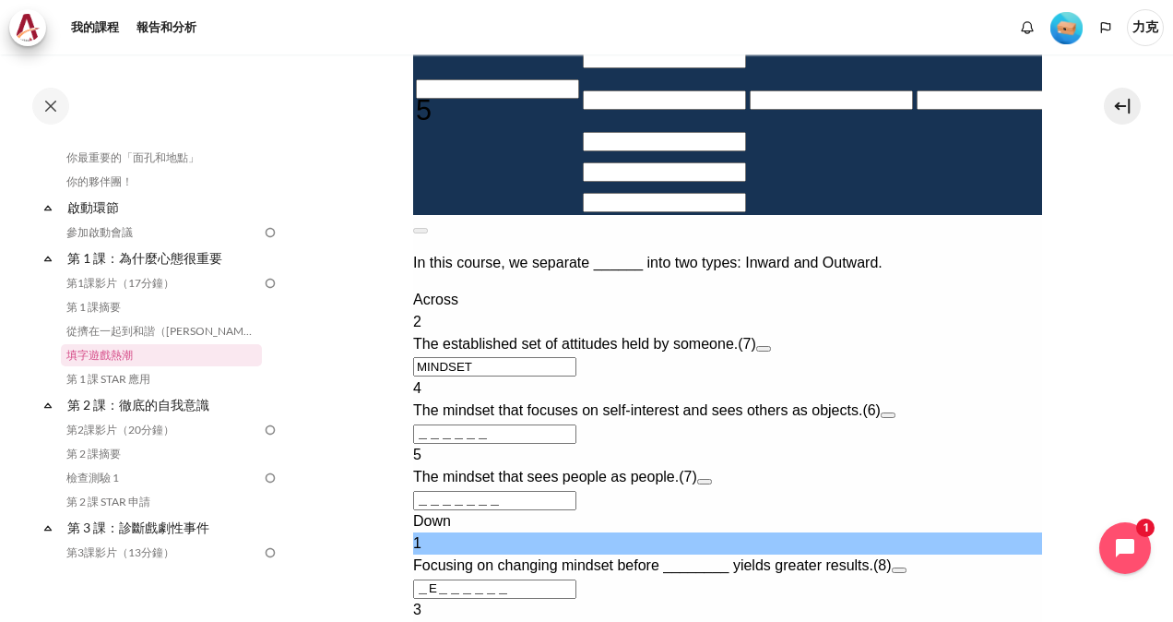
click at [895, 418] on button "Open extra clue for 4 Across. The mindset that focuses on self-interest and see…" at bounding box center [887, 415] width 15 height 6
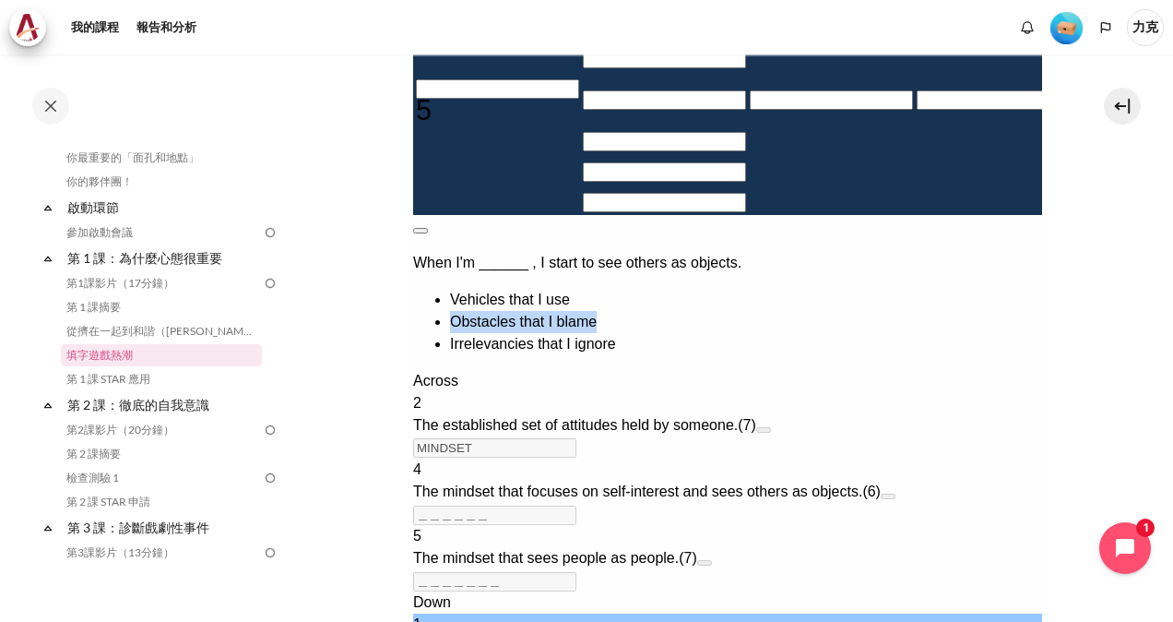
drag, startPoint x: 579, startPoint y: 208, endPoint x: 730, endPoint y: 207, distance: 151.3
click at [730, 289] on ul "Vehicles that I use Obstacles that I blame Irrelevancies that I ignore" at bounding box center [726, 322] width 629 height 66
drag, startPoint x: 730, startPoint y: 207, endPoint x: 671, endPoint y: 213, distance: 59.4
copy li "Obstacles that I blame"
click at [427, 228] on button at bounding box center [419, 231] width 15 height 6
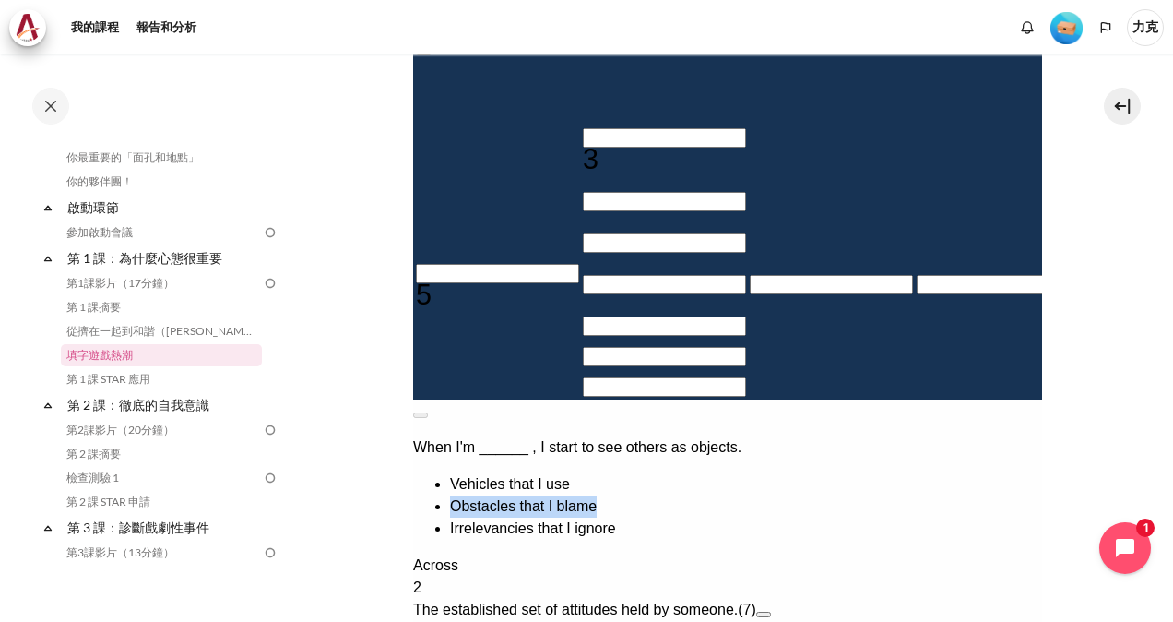
scroll to position [461, 0]
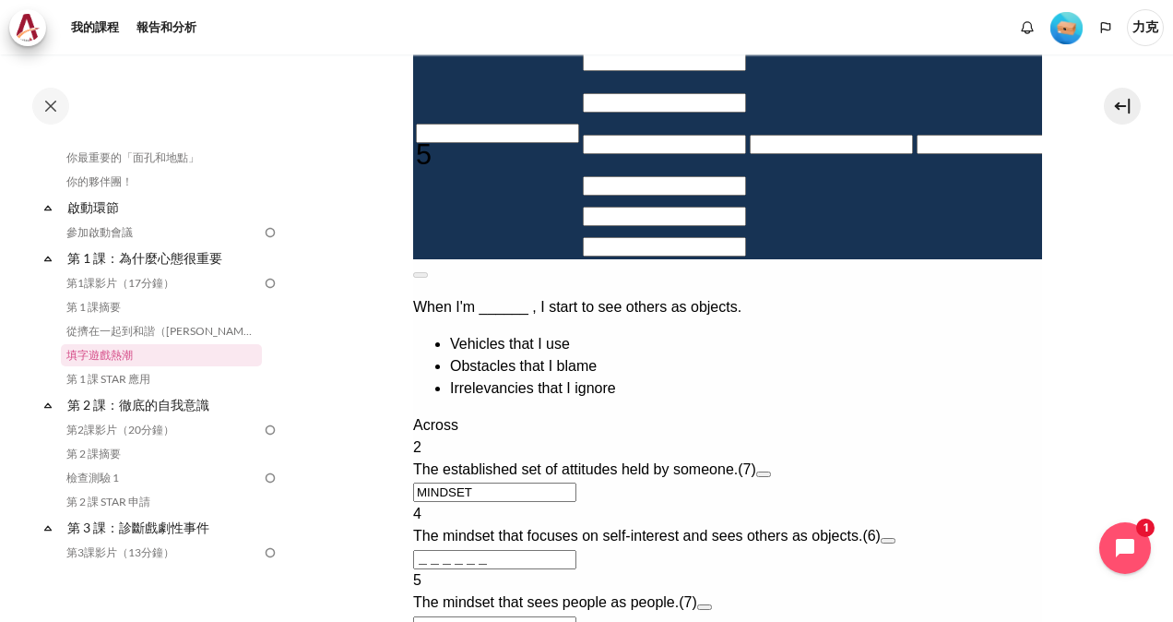
scroll to position [830, 0]
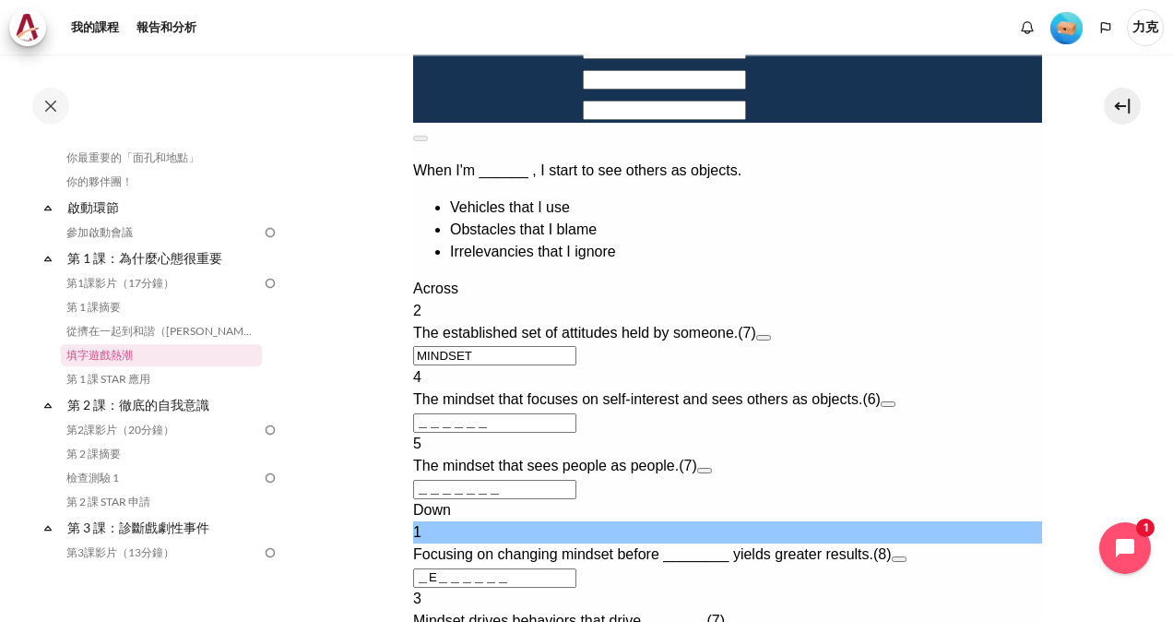
click at [895, 401] on button "Open extra clue for 4 Across. The mindset that focuses on self-interest and see…" at bounding box center [887, 404] width 15 height 6
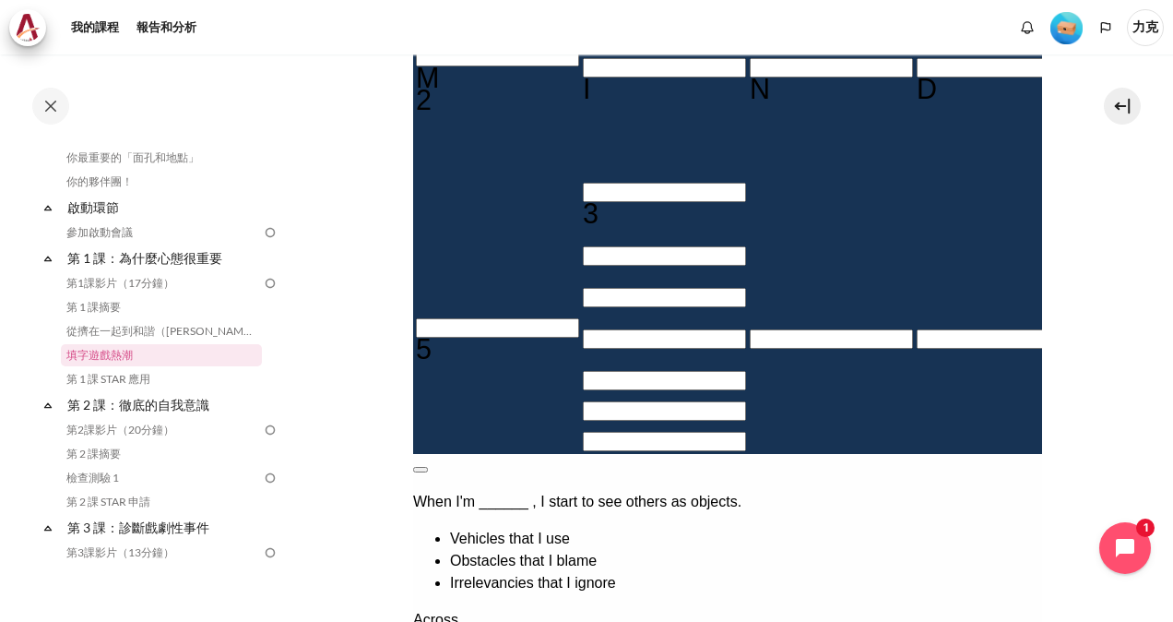
click at [427, 467] on button at bounding box center [419, 470] width 15 height 6
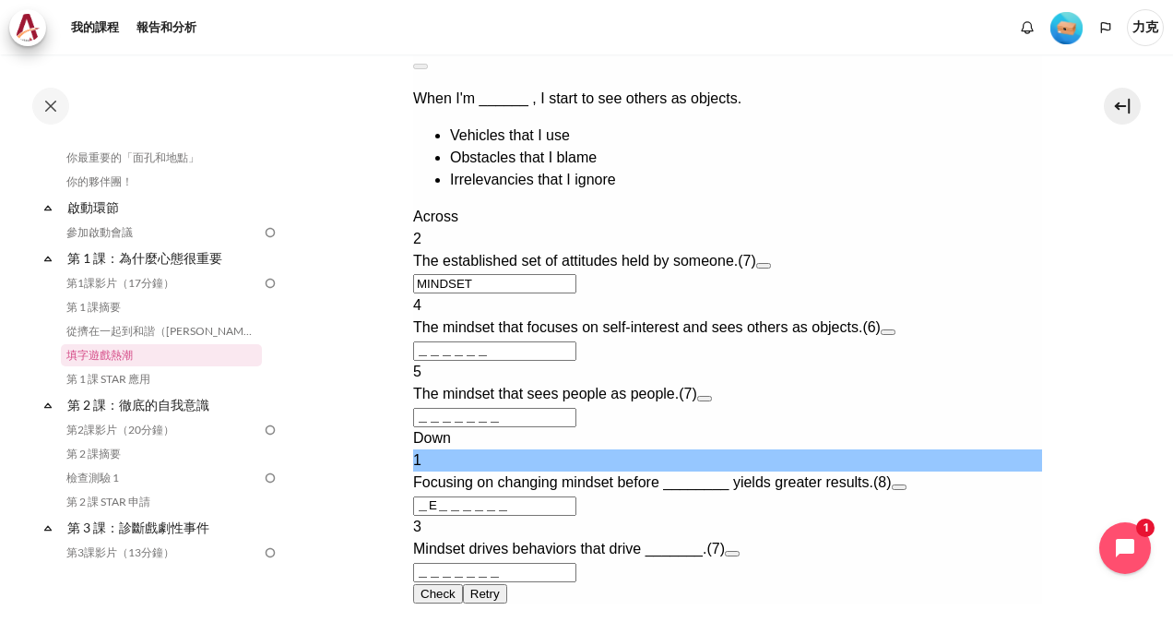
scroll to position [994, 0]
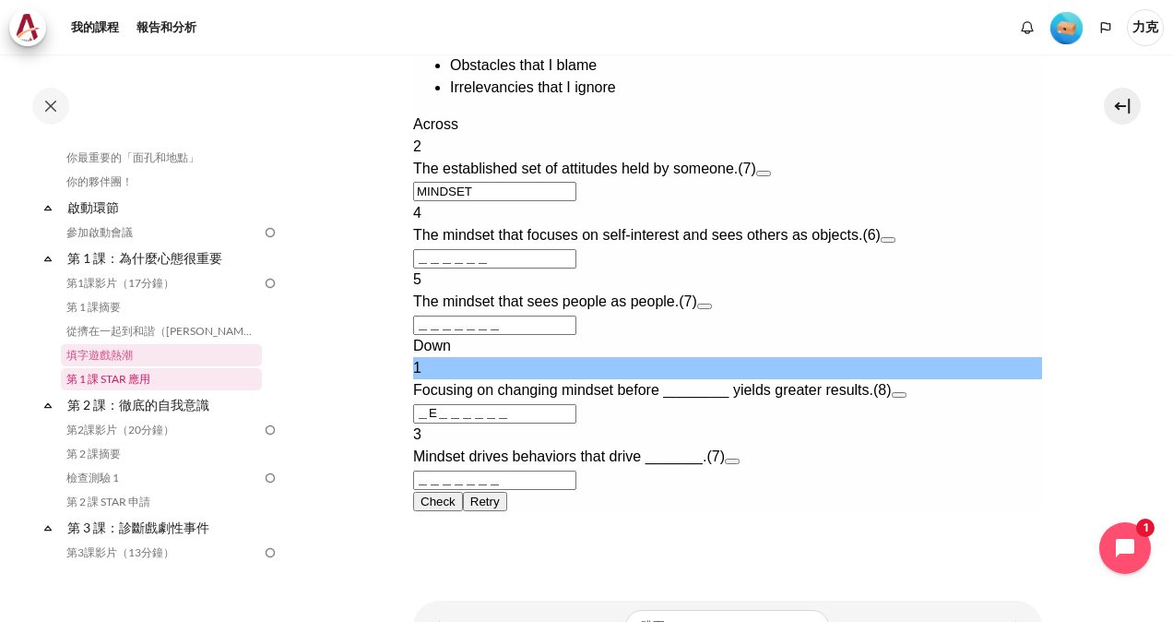
click at [98, 382] on link "第 1 課 STAR 應用" at bounding box center [161, 379] width 201 height 22
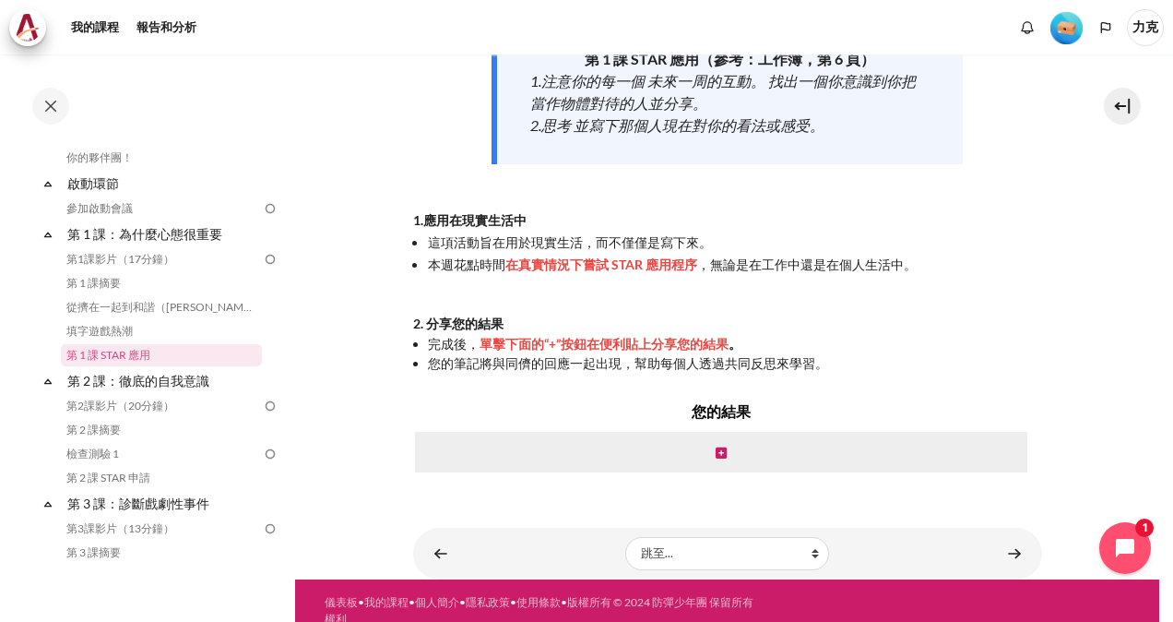
scroll to position [332, 0]
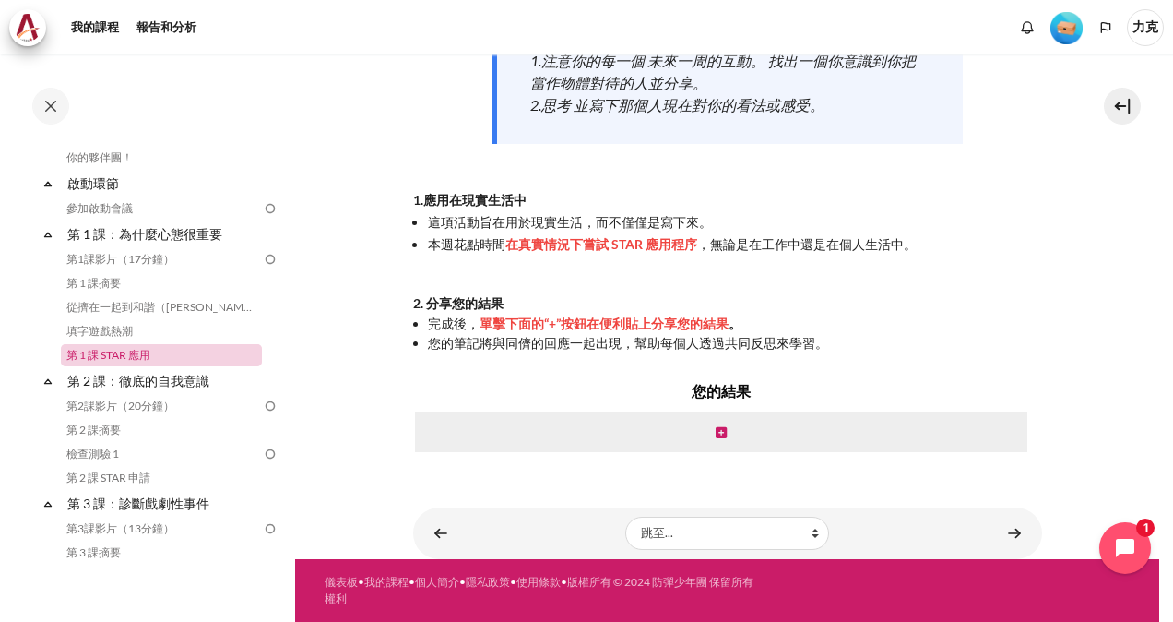
click at [212, 354] on link "第 1 課 STAR 應用" at bounding box center [161, 355] width 201 height 22
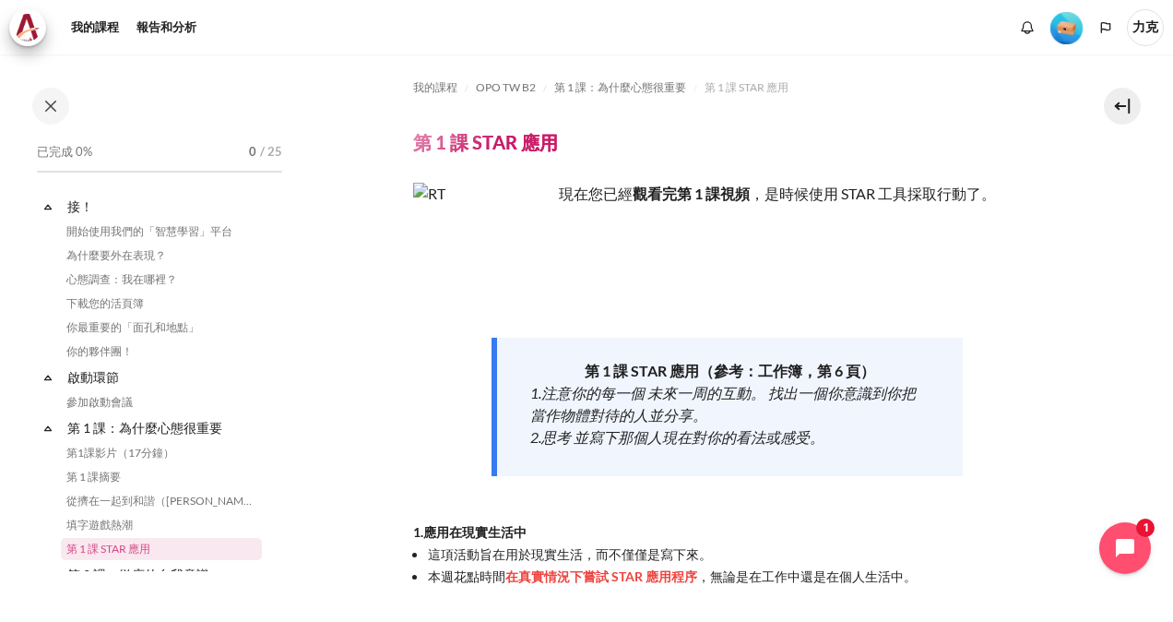
scroll to position [194, 0]
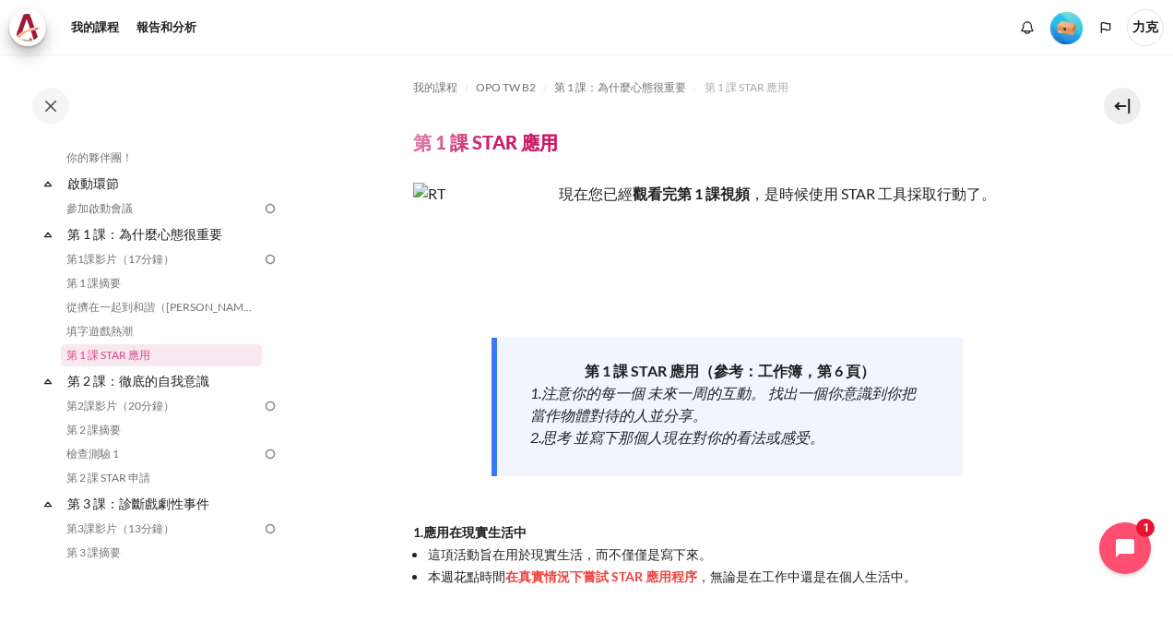
click at [516, 278] on img "內容" at bounding box center [482, 252] width 138 height 138
click at [492, 262] on img "內容" at bounding box center [482, 252] width 138 height 138
click at [467, 255] on img "內容" at bounding box center [482, 252] width 138 height 138
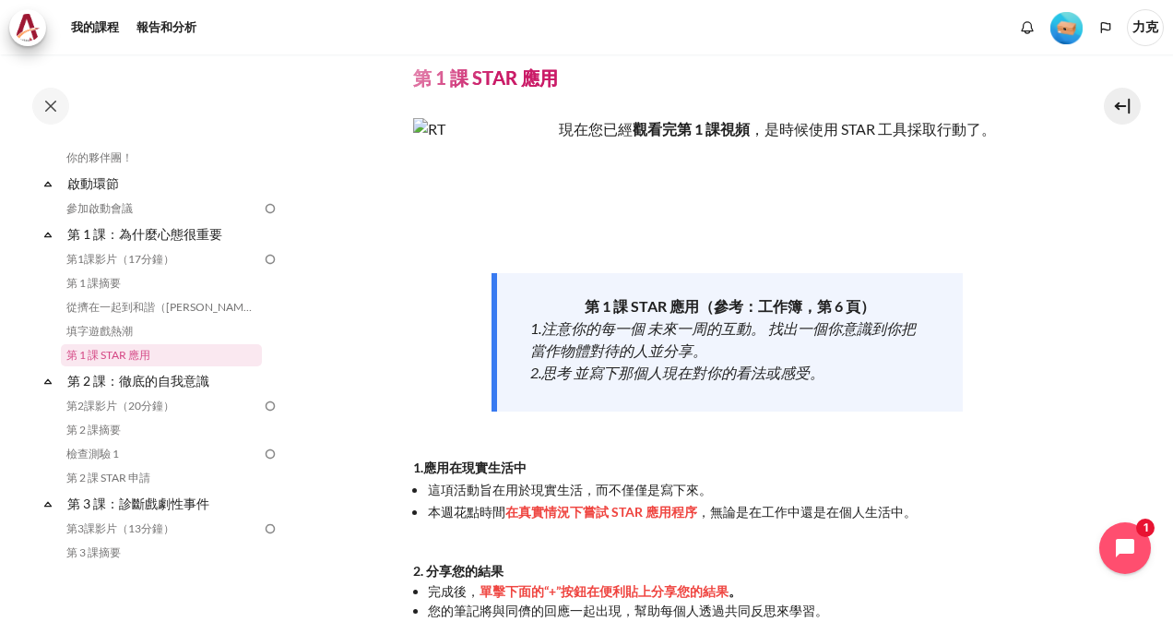
scroll to position [92, 0]
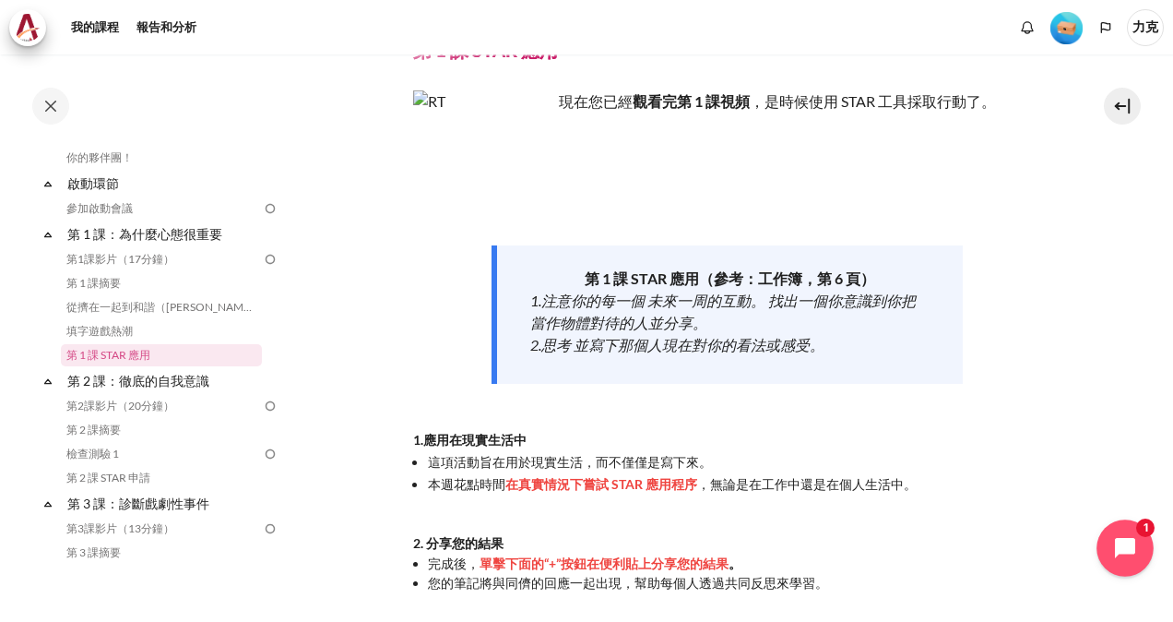
click at [1121, 544] on icon "Open chat widget" at bounding box center [1135, 548] width 29 height 29
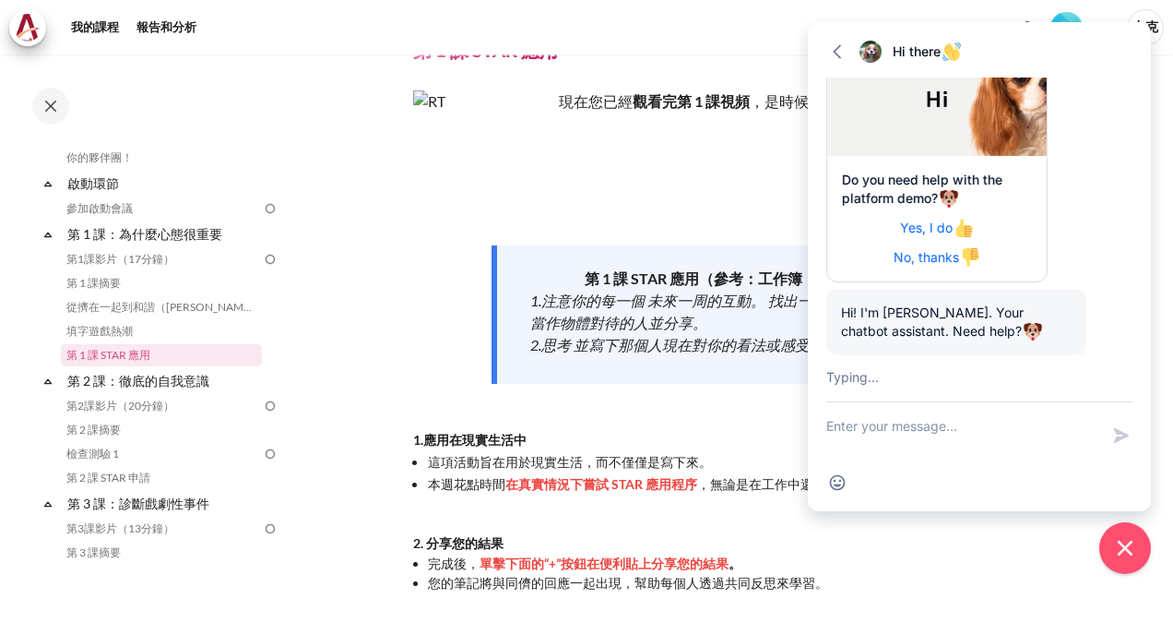
scroll to position [243, 0]
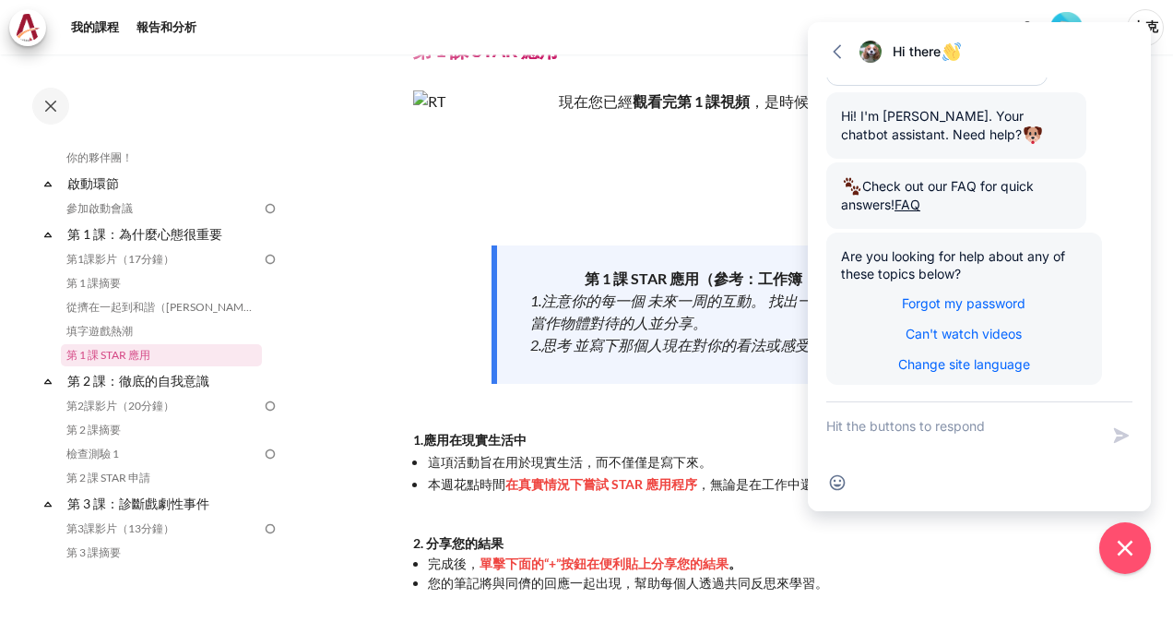
drag, startPoint x: 972, startPoint y: 557, endPoint x: 988, endPoint y: 563, distance: 17.0
click at [987, 563] on li "完成後， 單擊 下面的 “+”按鈕 在 便利貼上 分享您的結果 。" at bounding box center [735, 562] width 614 height 19
click at [1130, 560] on button "Close chat widget" at bounding box center [1125, 547] width 57 height 57
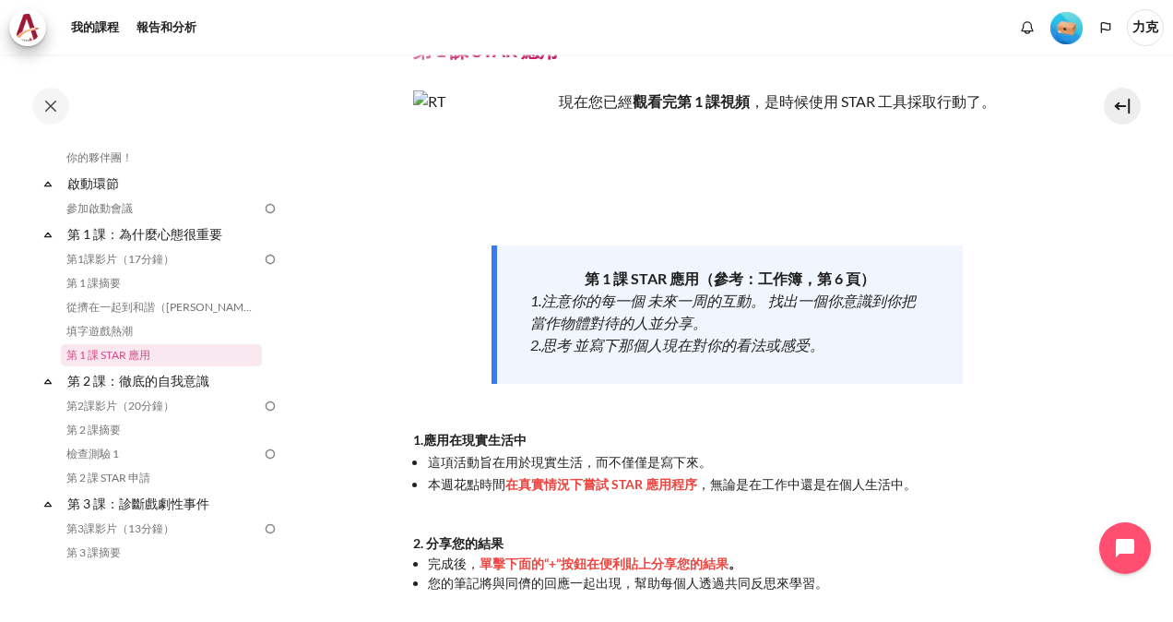
scroll to position [0, 0]
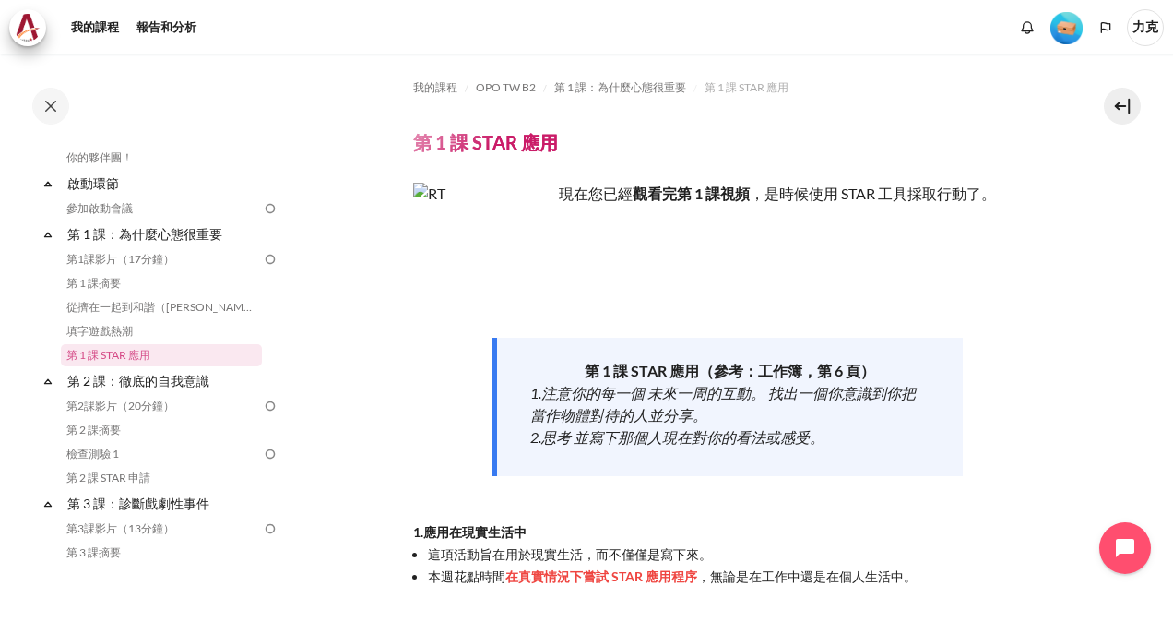
click at [485, 293] on img "內容" at bounding box center [482, 252] width 138 height 138
click at [532, 284] on img "內容" at bounding box center [482, 252] width 138 height 138
click at [1120, 103] on button at bounding box center [1122, 106] width 37 height 37
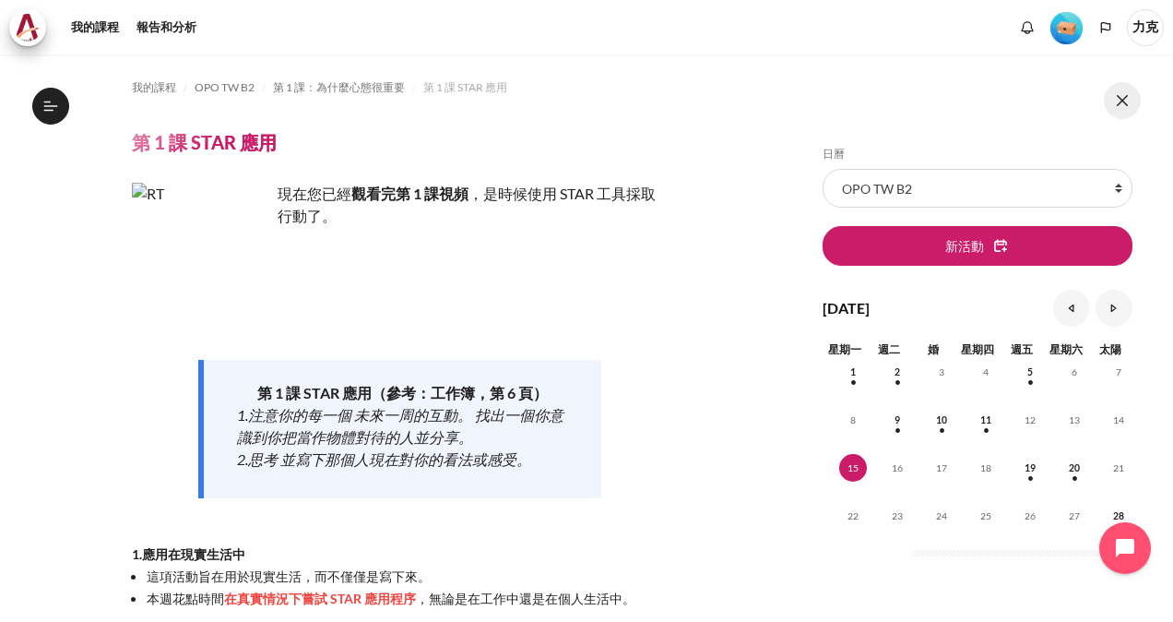
click at [1120, 103] on button at bounding box center [1122, 100] width 37 height 37
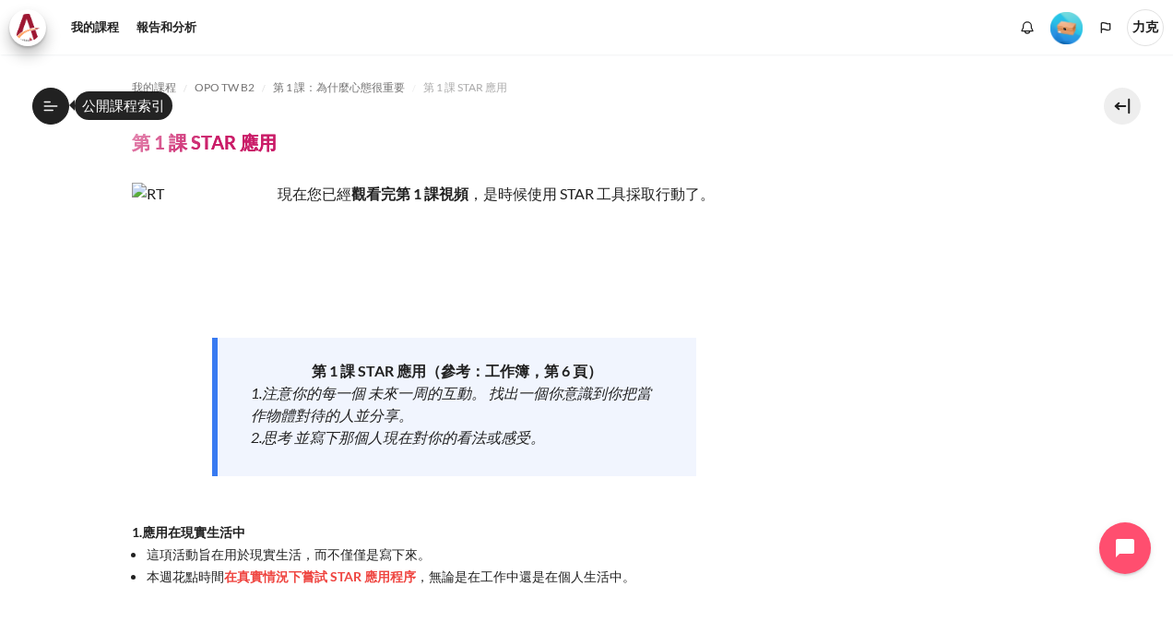
click at [45, 106] on icon at bounding box center [51, 105] width 14 height 1
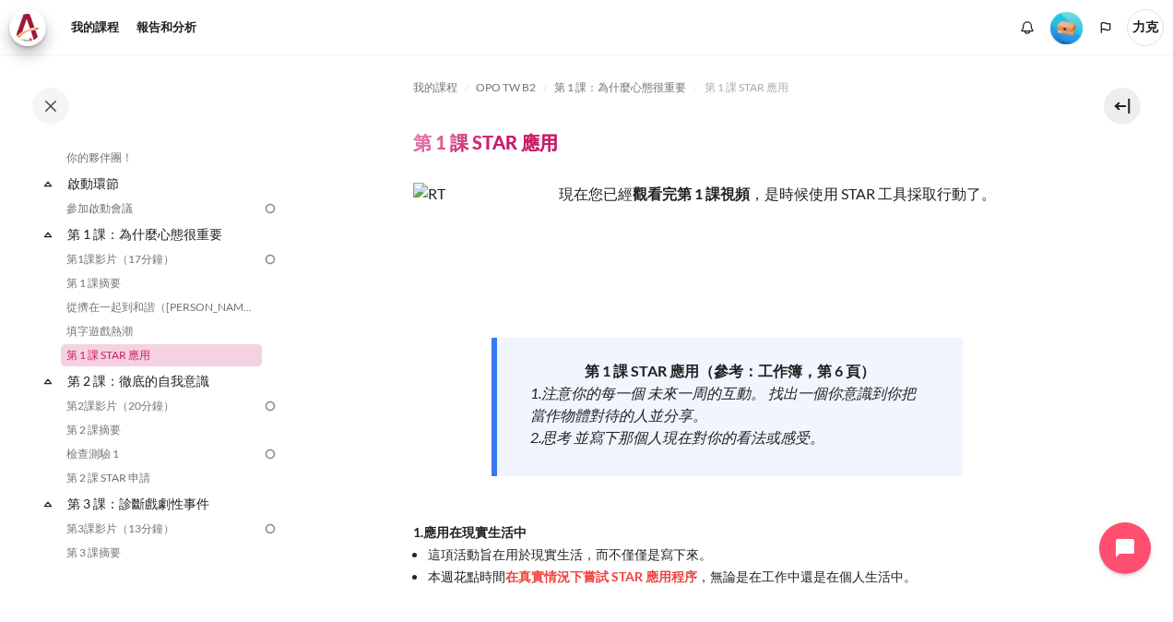
click at [106, 349] on link "第 1 課 STAR 應用" at bounding box center [161, 355] width 201 height 22
click at [90, 27] on link "我的課程" at bounding box center [95, 27] width 61 height 37
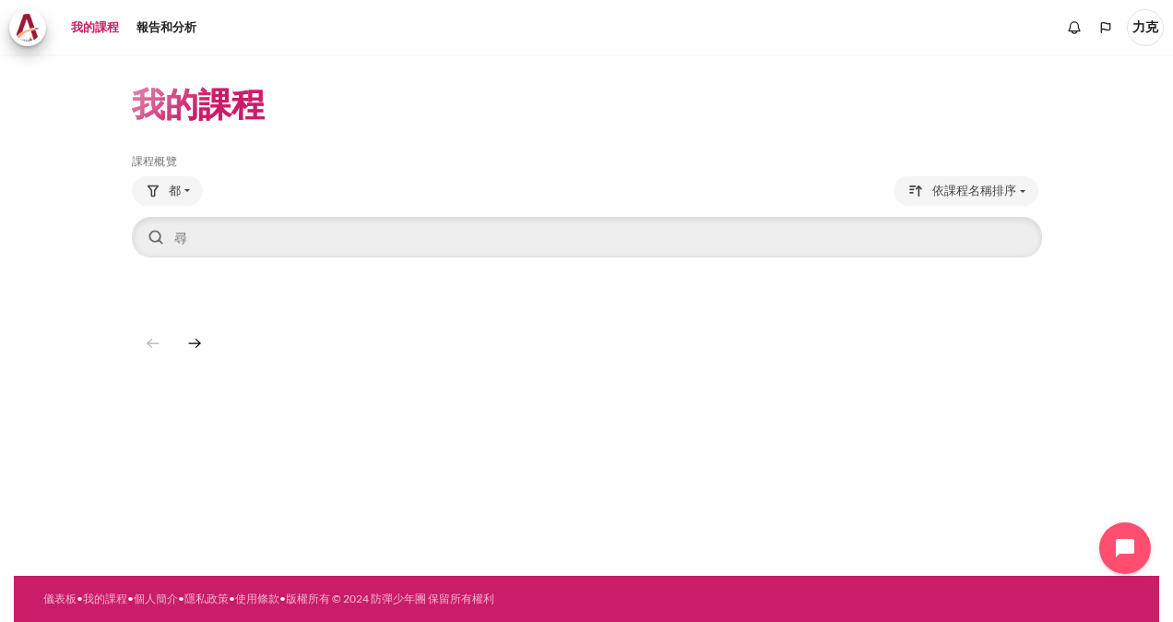
click at [85, 26] on link "我的課程" at bounding box center [95, 27] width 61 height 37
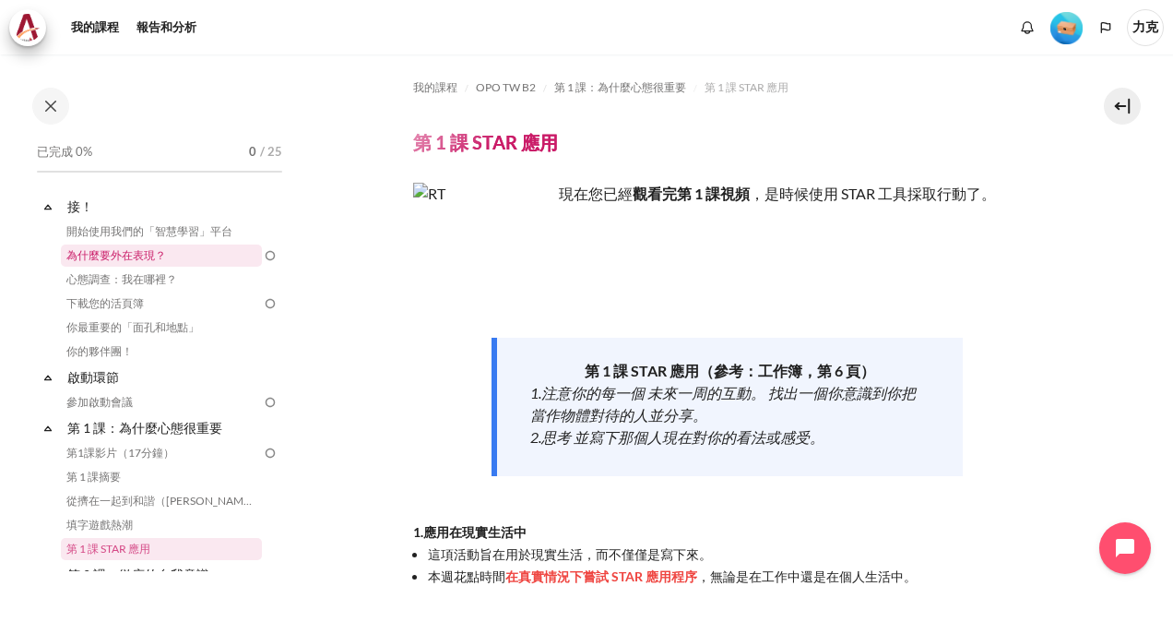
click at [197, 259] on link "為什麼要外在表現？" at bounding box center [161, 255] width 201 height 22
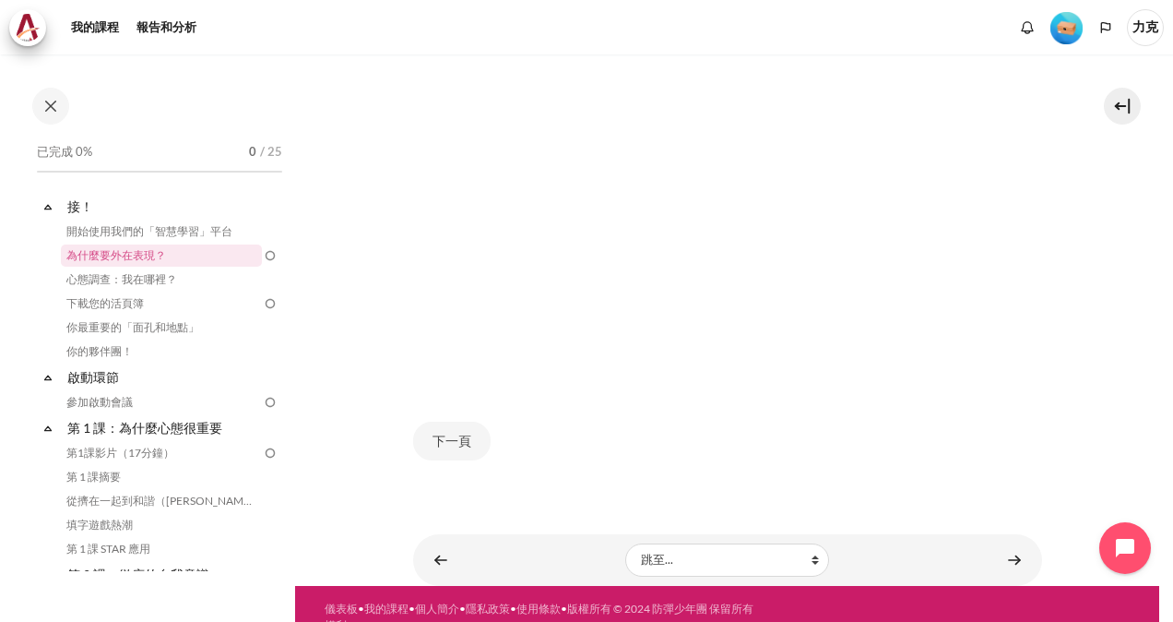
scroll to position [492, 0]
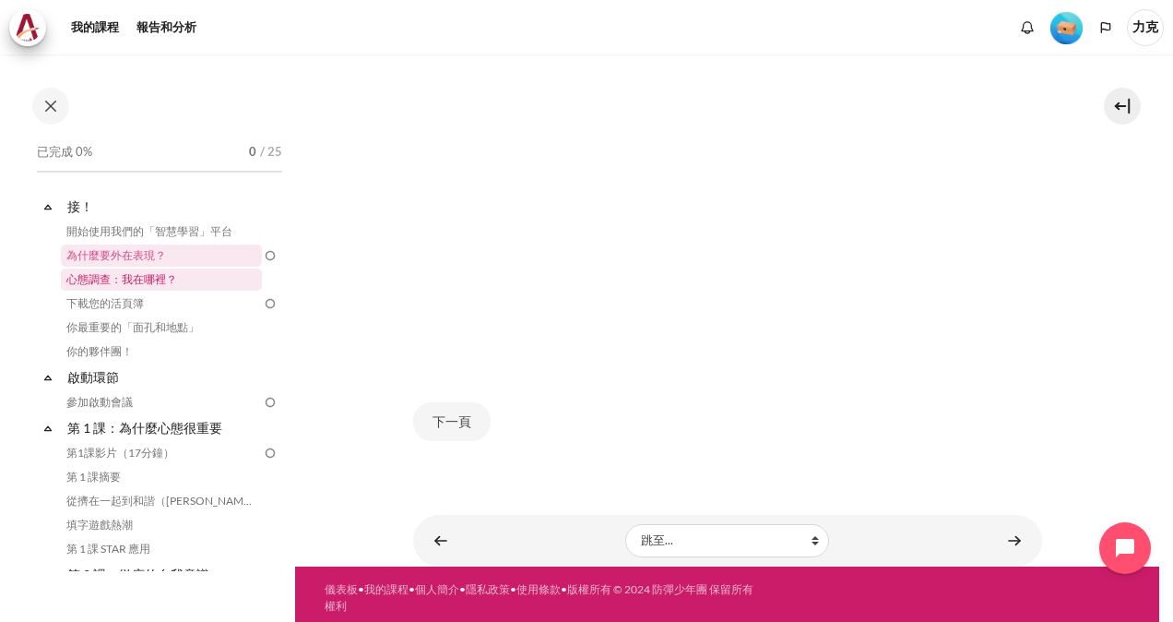
click at [125, 279] on link "心態調查：我在哪裡？" at bounding box center [161, 279] width 201 height 22
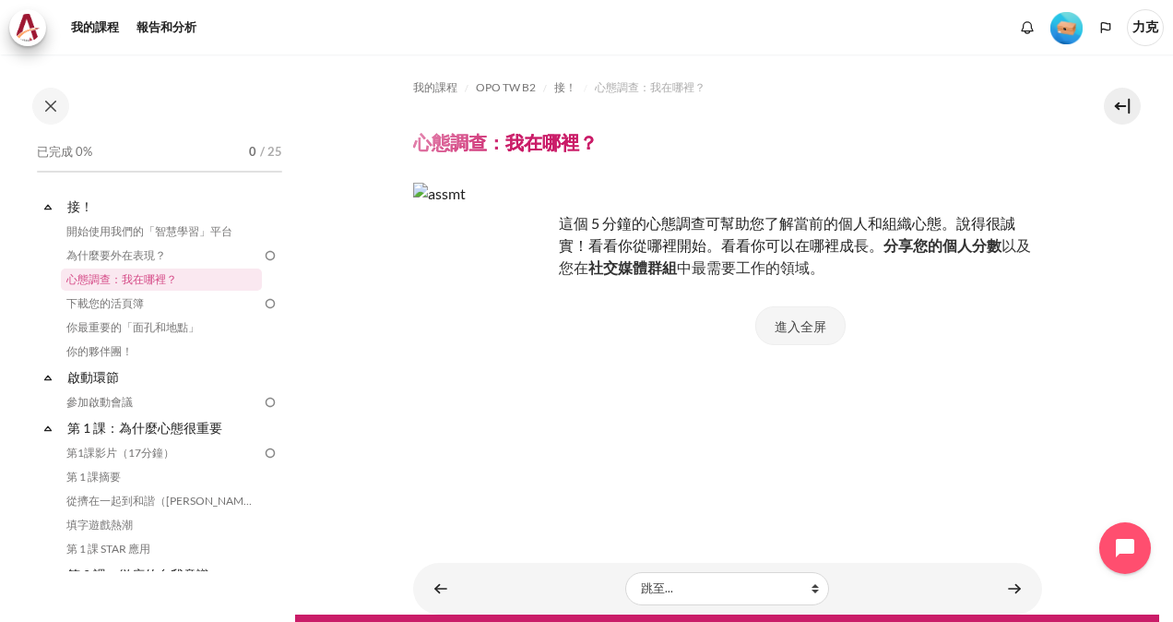
click at [797, 323] on button "進入全屏" at bounding box center [800, 325] width 90 height 39
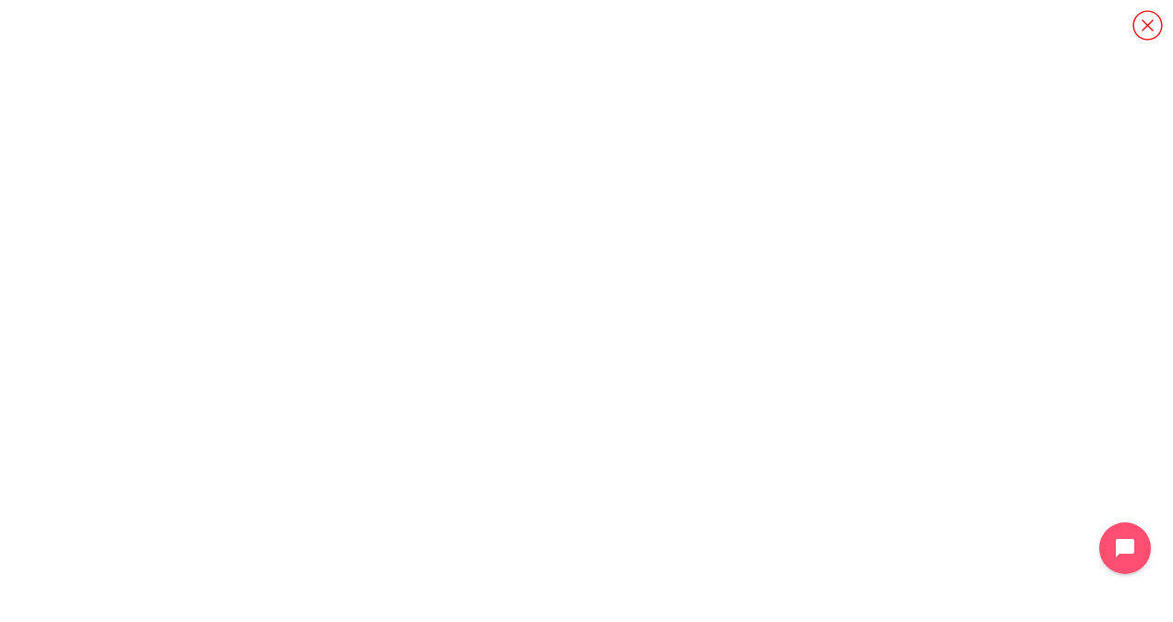
click at [1138, 18] on icon "內容" at bounding box center [1148, 25] width 32 height 32
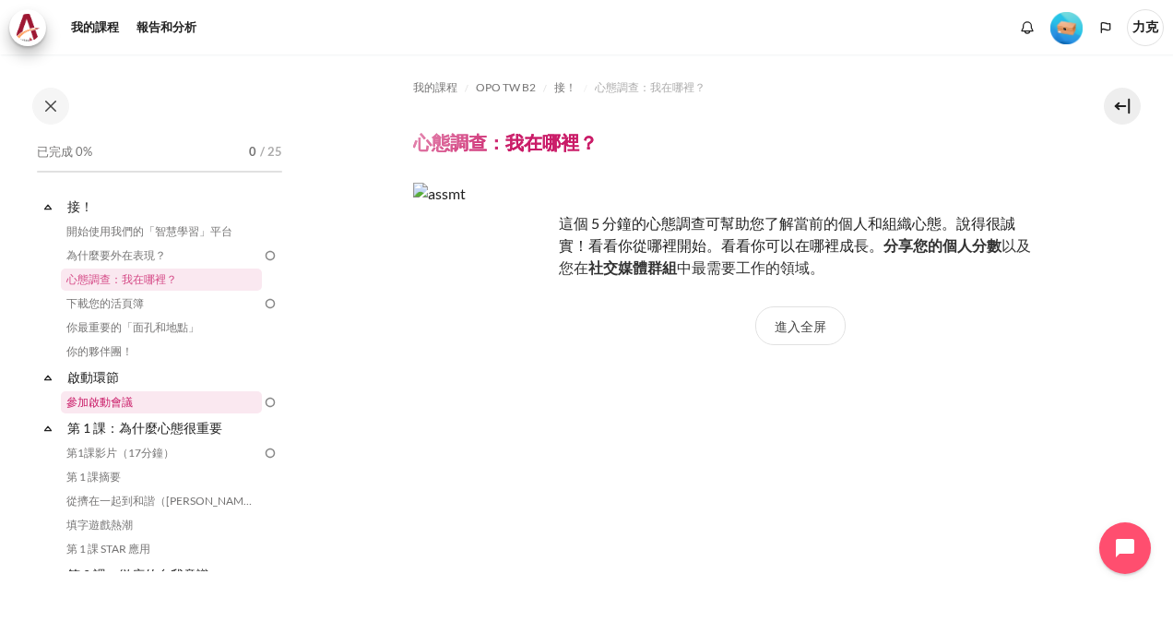
scroll to position [92, 0]
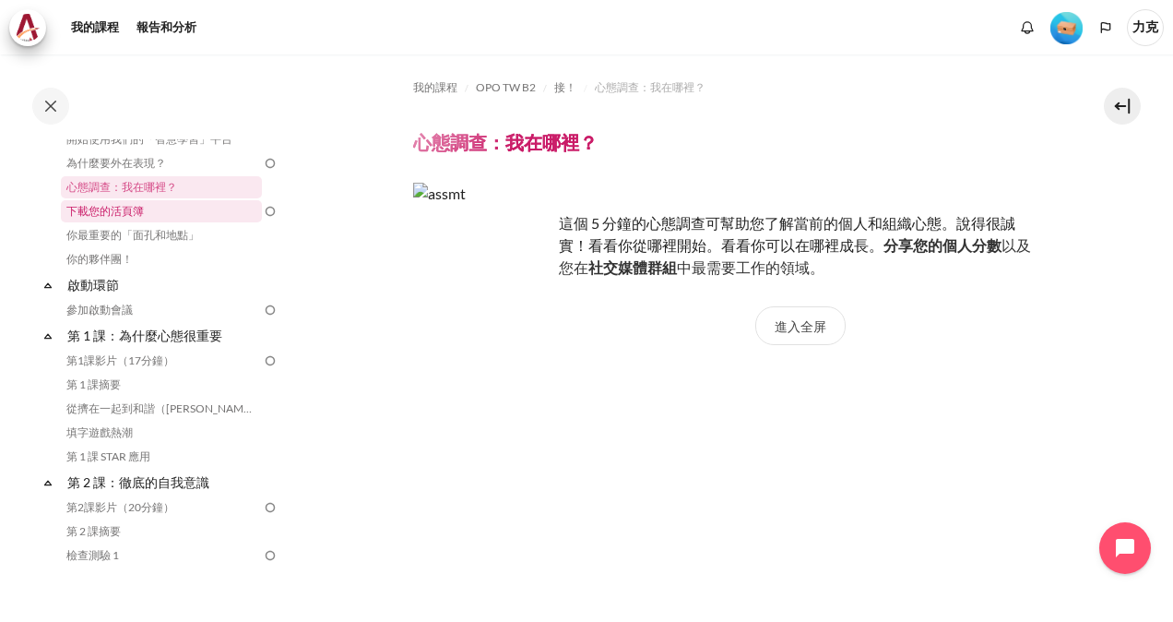
click at [130, 212] on link "下載您的活頁簿" at bounding box center [161, 211] width 201 height 22
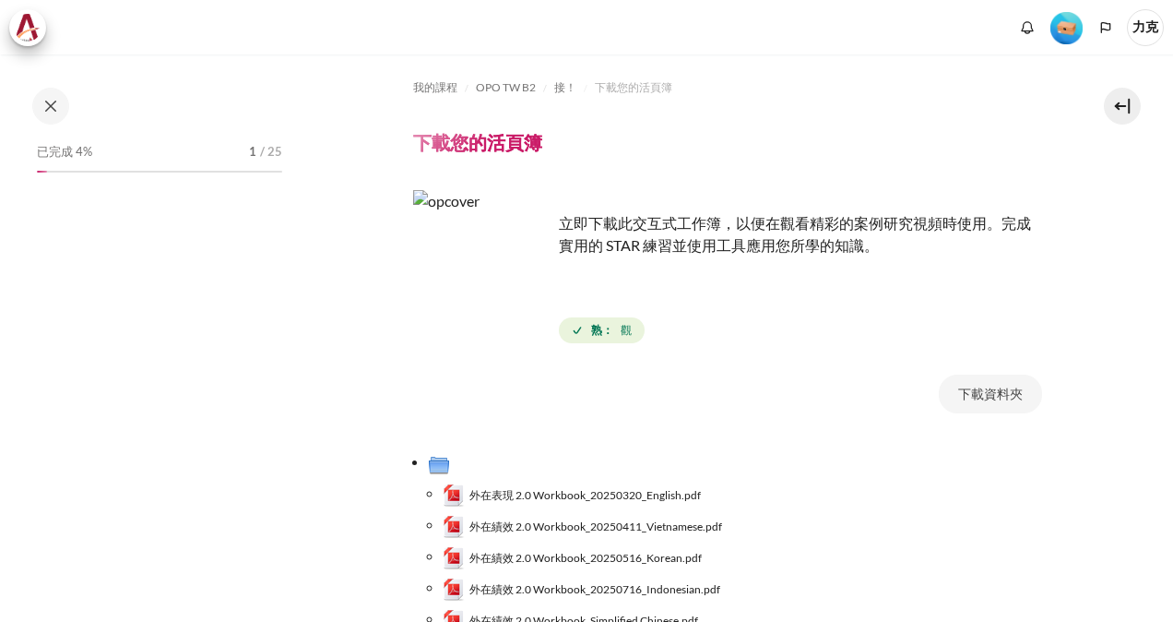
scroll to position [92, 0]
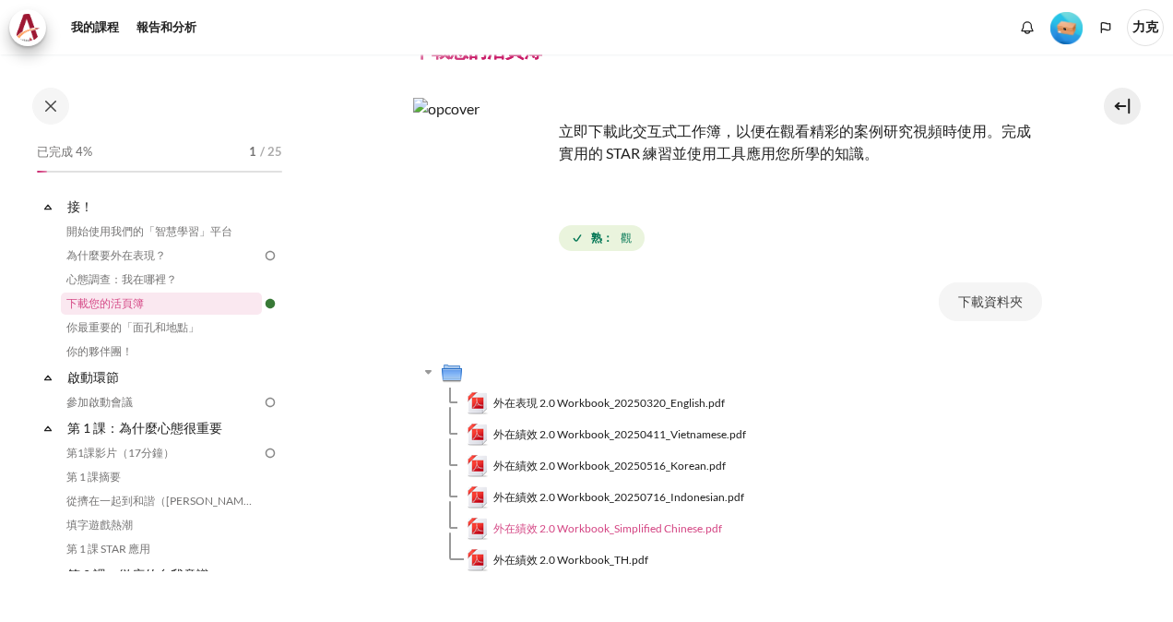
click at [627, 529] on span "外在績效 2.0 Workbook_Simplified Chinese.pdf" at bounding box center [607, 528] width 229 height 17
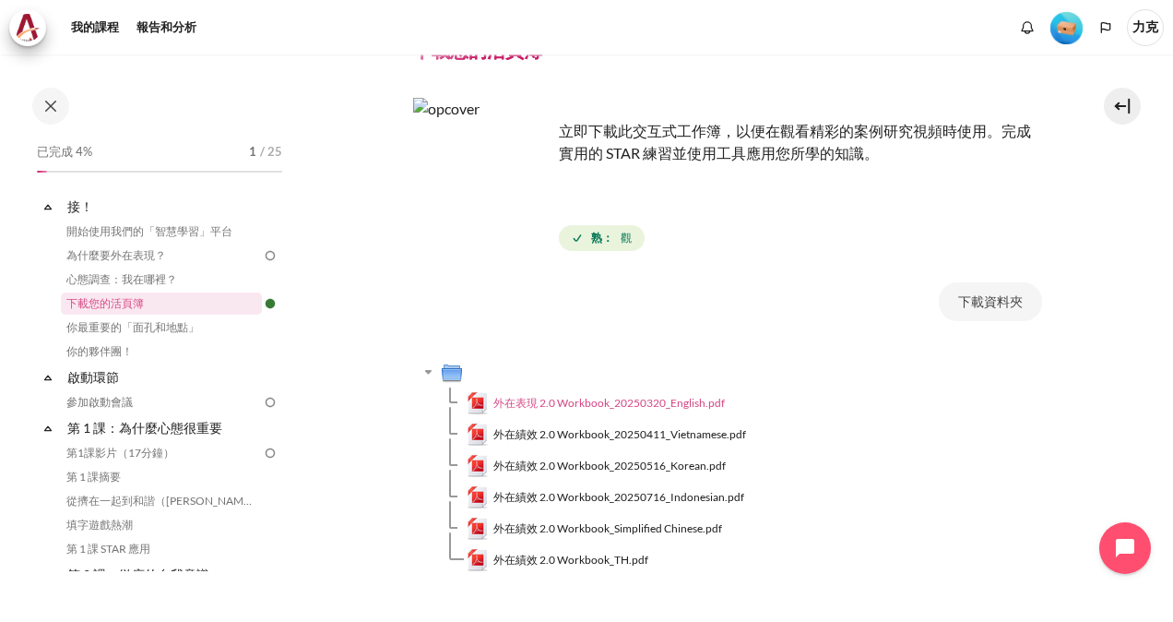
click at [685, 400] on span "外在表現 2.0 Workbook_20250320_English.pdf" at bounding box center [608, 403] width 231 height 17
click at [146, 328] on link "你最重要的「面孔和地點」" at bounding box center [161, 327] width 201 height 22
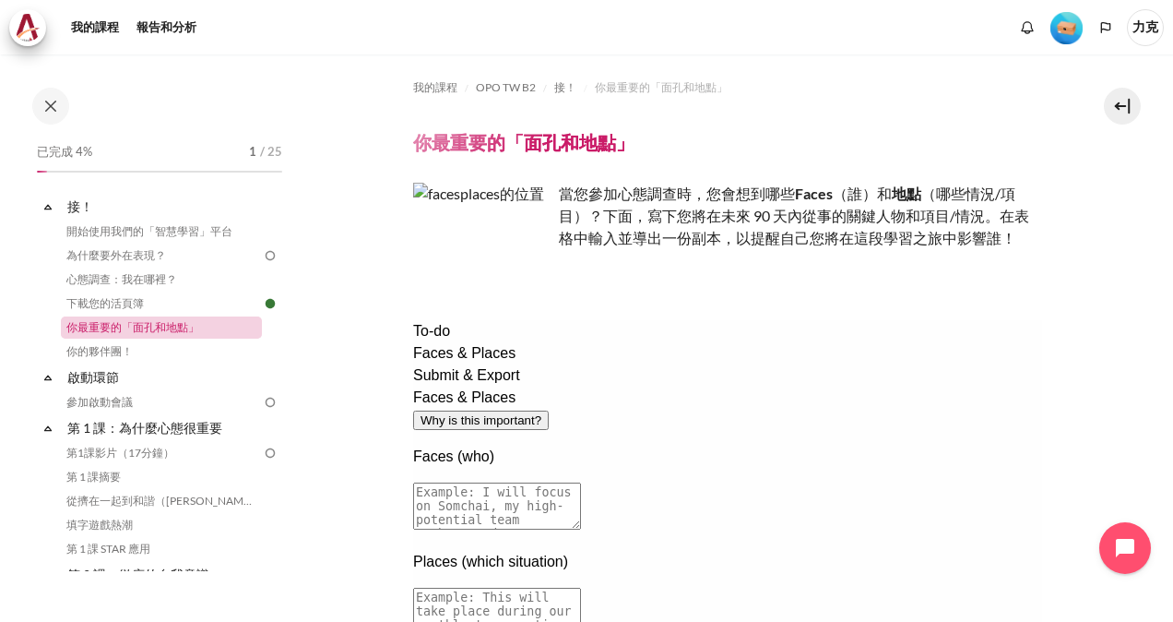
click at [164, 332] on link "你最重要的「面孔和地點」" at bounding box center [161, 327] width 201 height 22
